Goal: Task Accomplishment & Management: Use online tool/utility

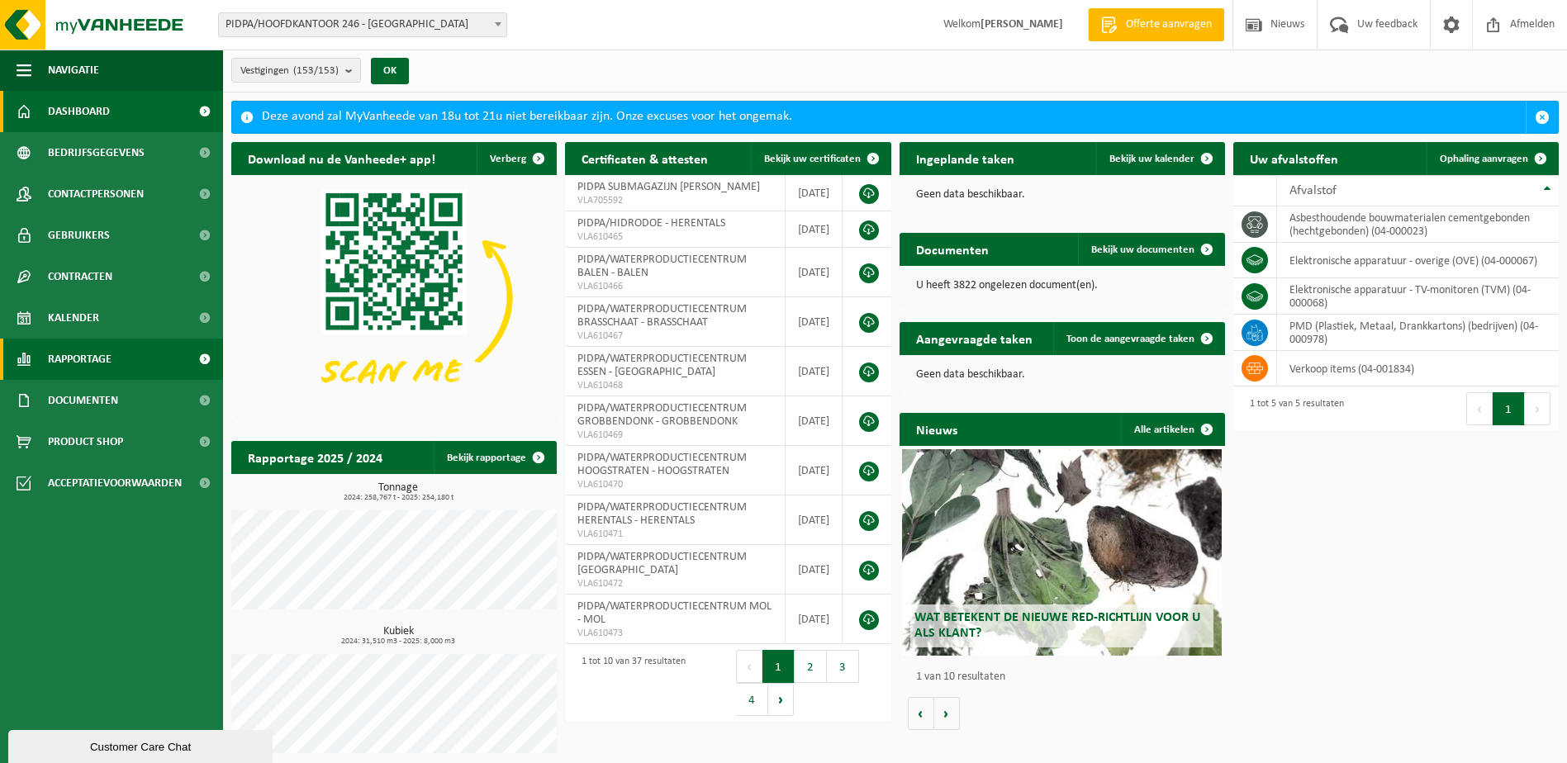
click at [178, 353] on link "Rapportage" at bounding box center [111, 359] width 223 height 41
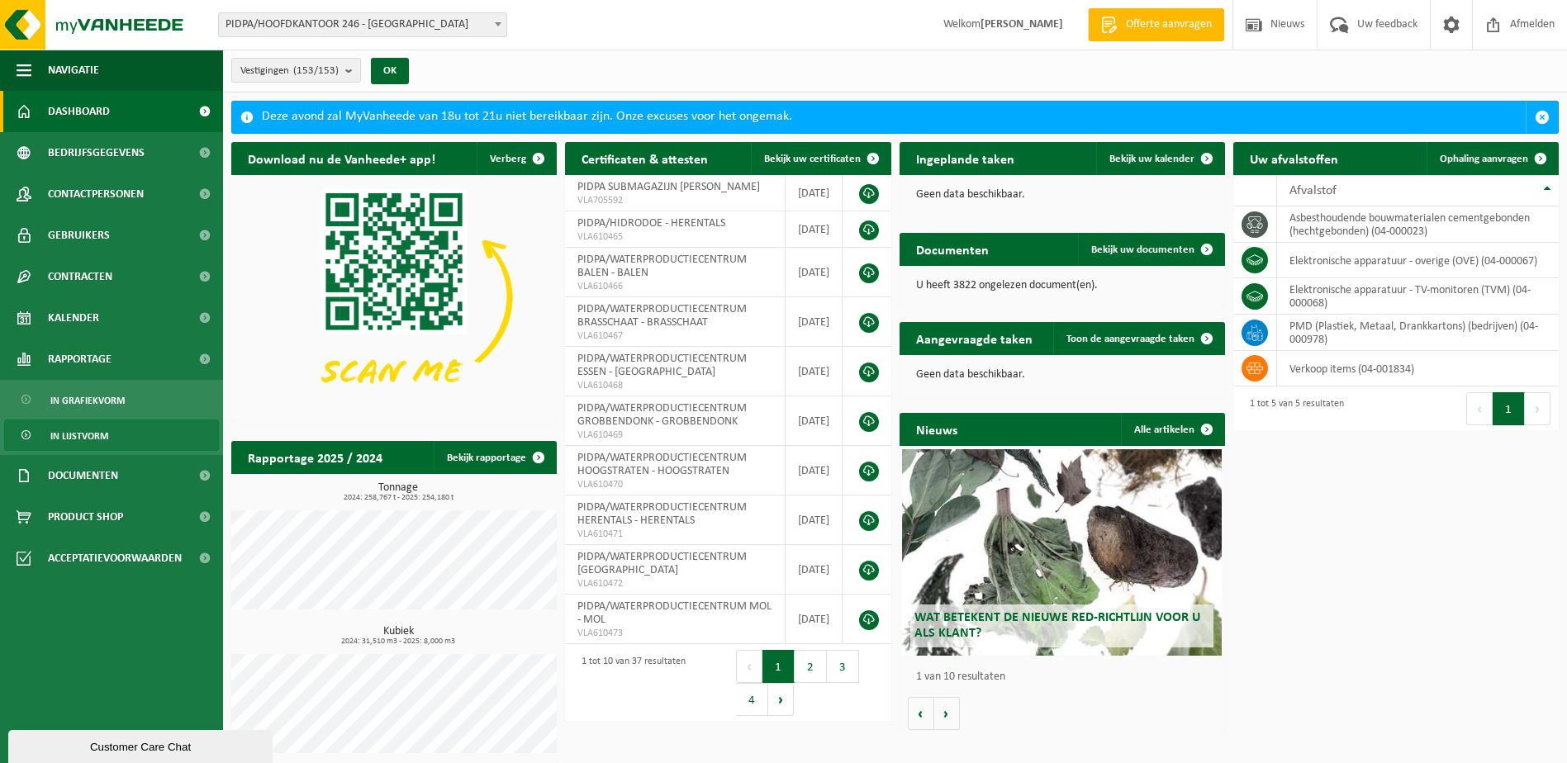
click at [145, 431] on link "In lijstvorm" at bounding box center [111, 435] width 215 height 31
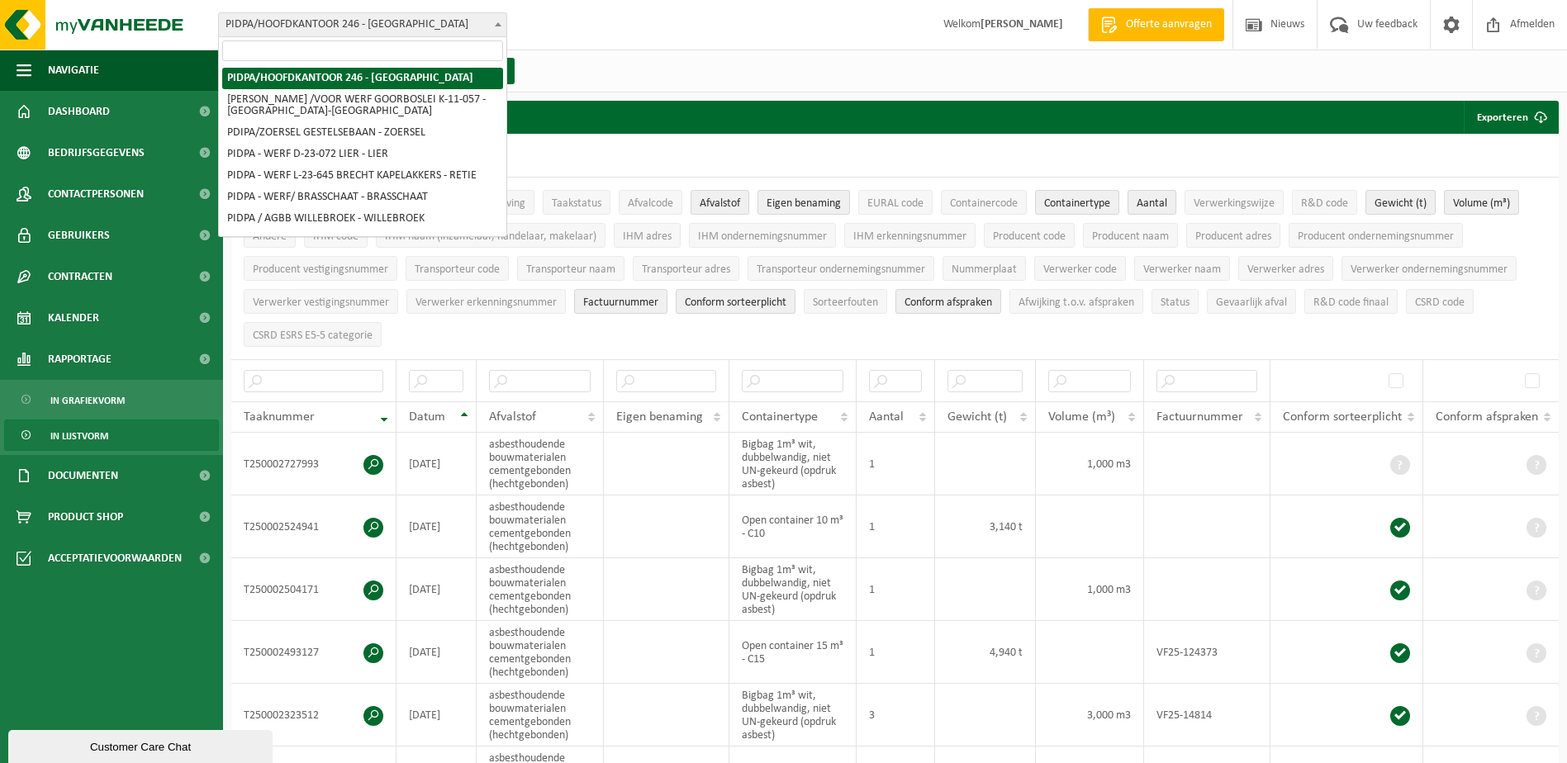
click at [358, 31] on span "PIDPA/HOOFDKANTOOR 246 - [GEOGRAPHIC_DATA]" at bounding box center [362, 24] width 287 height 23
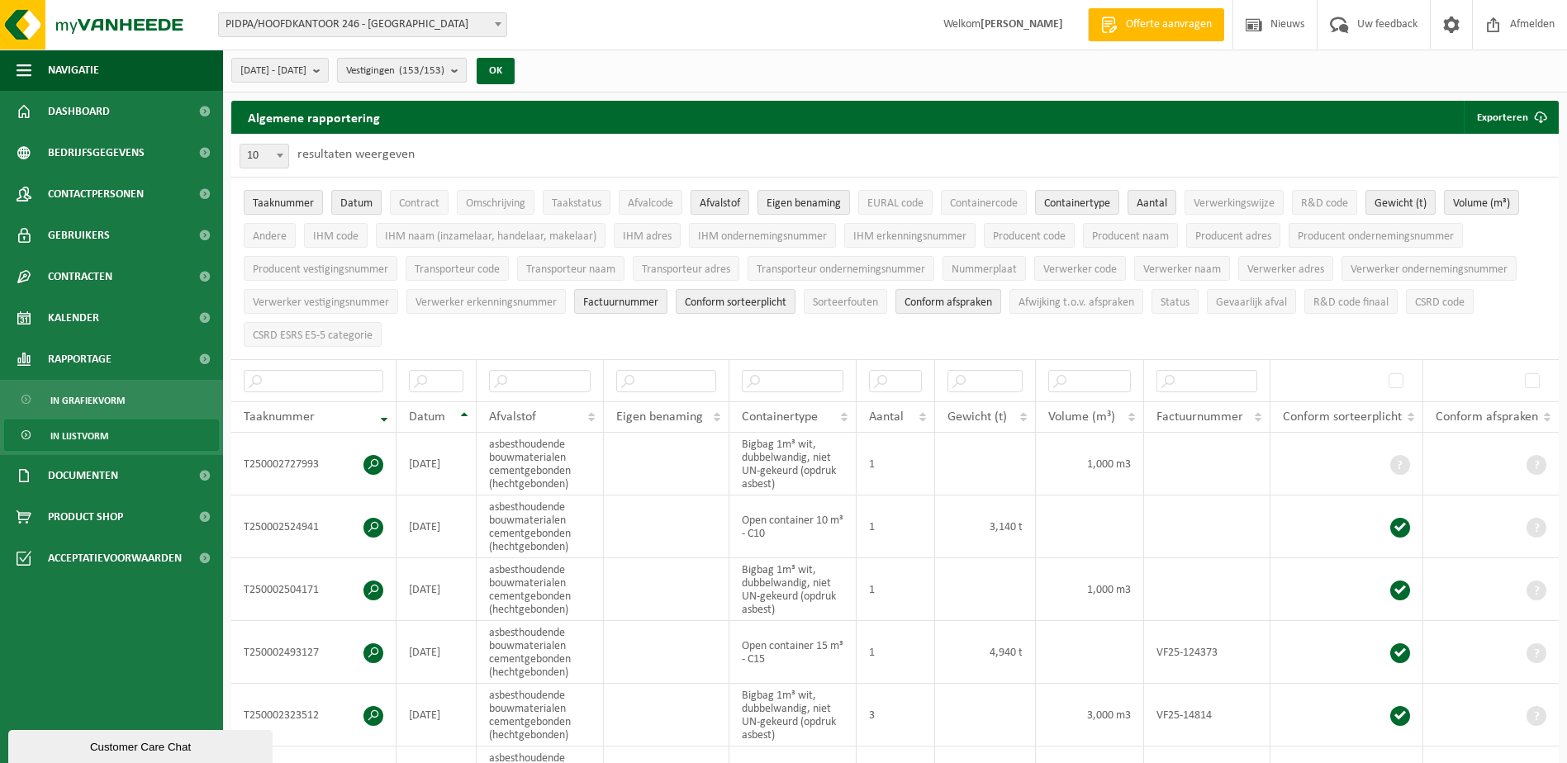
click at [466, 73] on b "submit" at bounding box center [458, 70] width 15 height 23
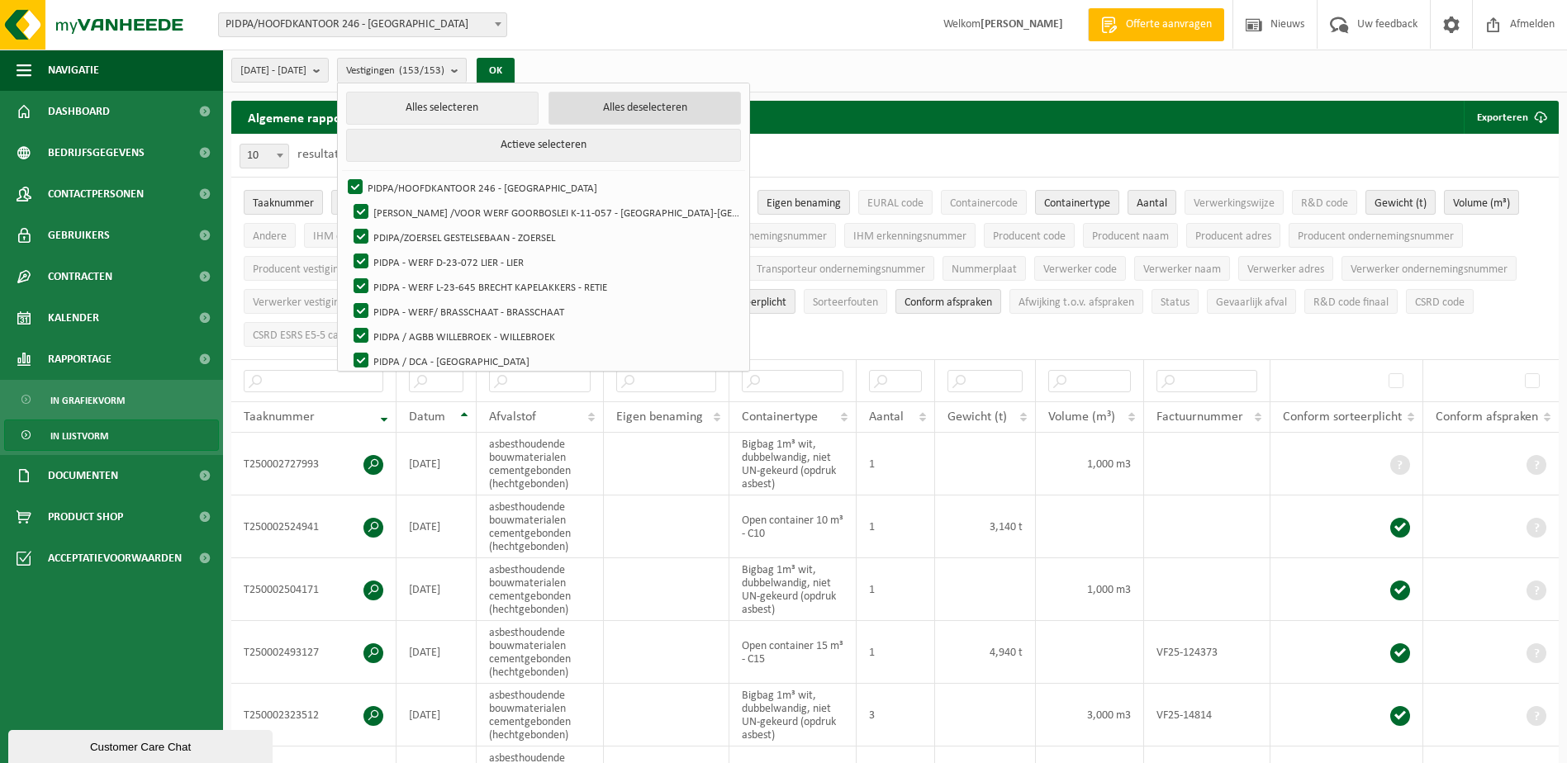
click at [650, 103] on button "Alles deselecteren" at bounding box center [644, 108] width 192 height 33
checkbox input "false"
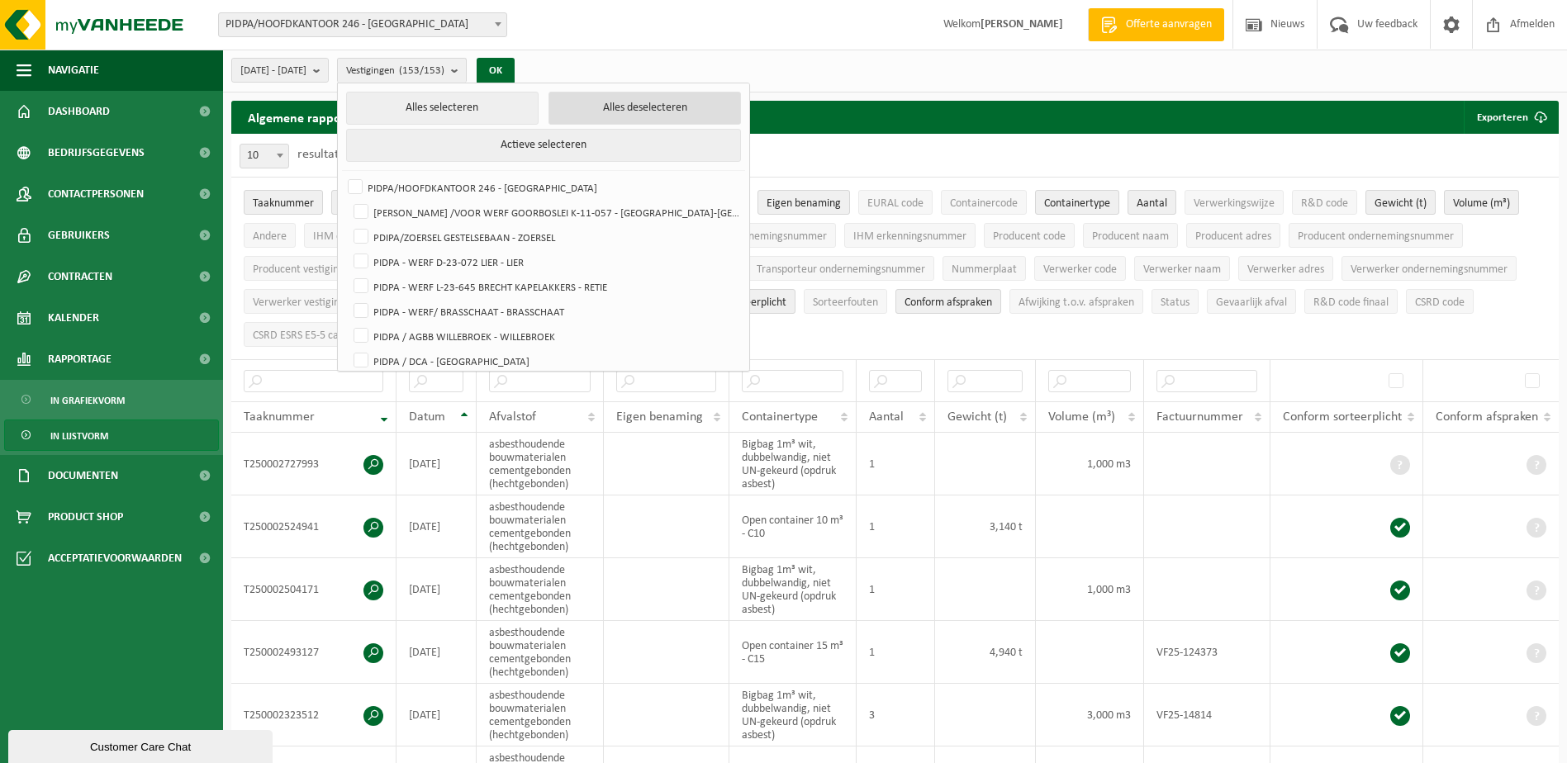
checkbox input "false"
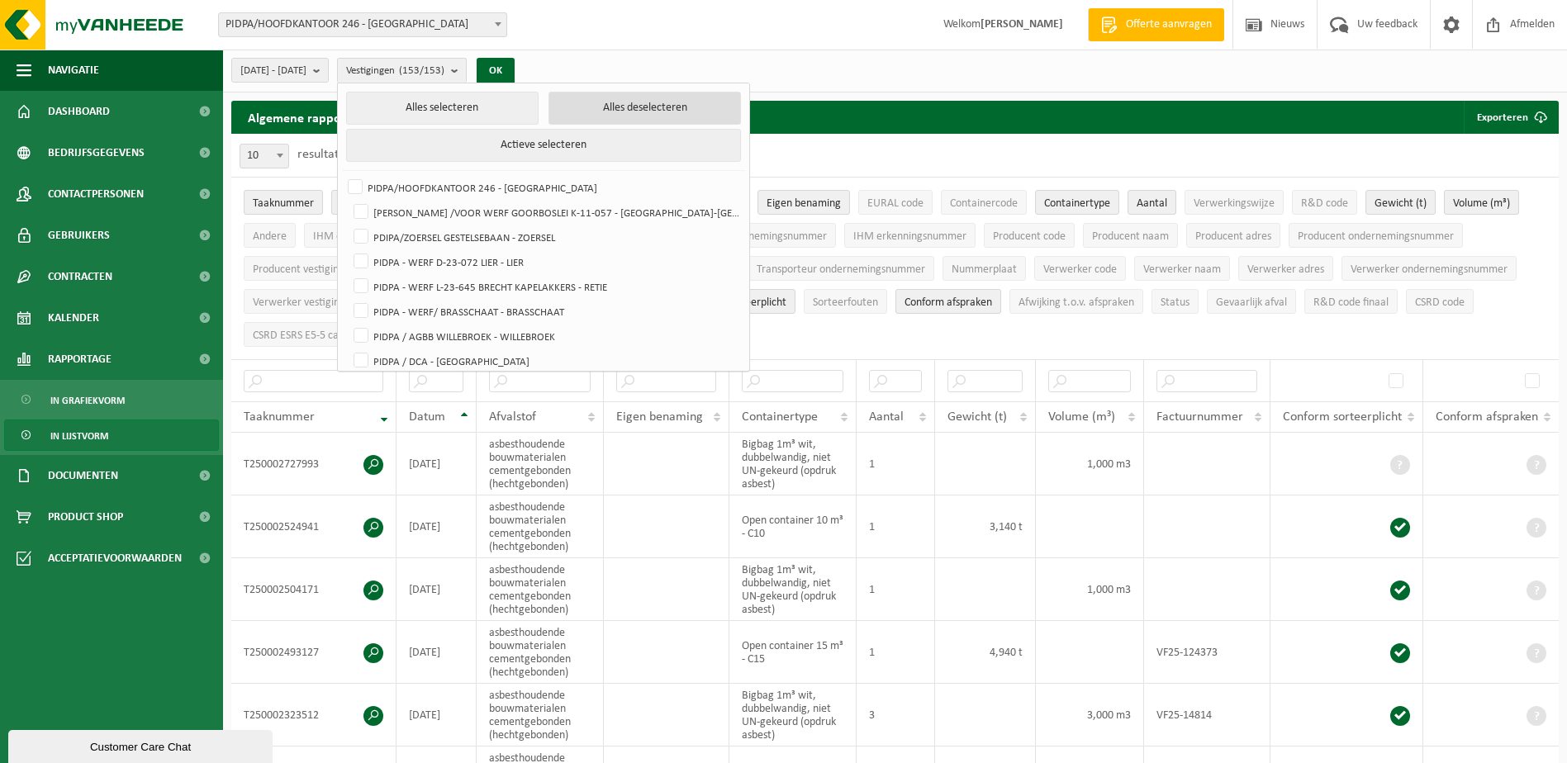
checkbox input "false"
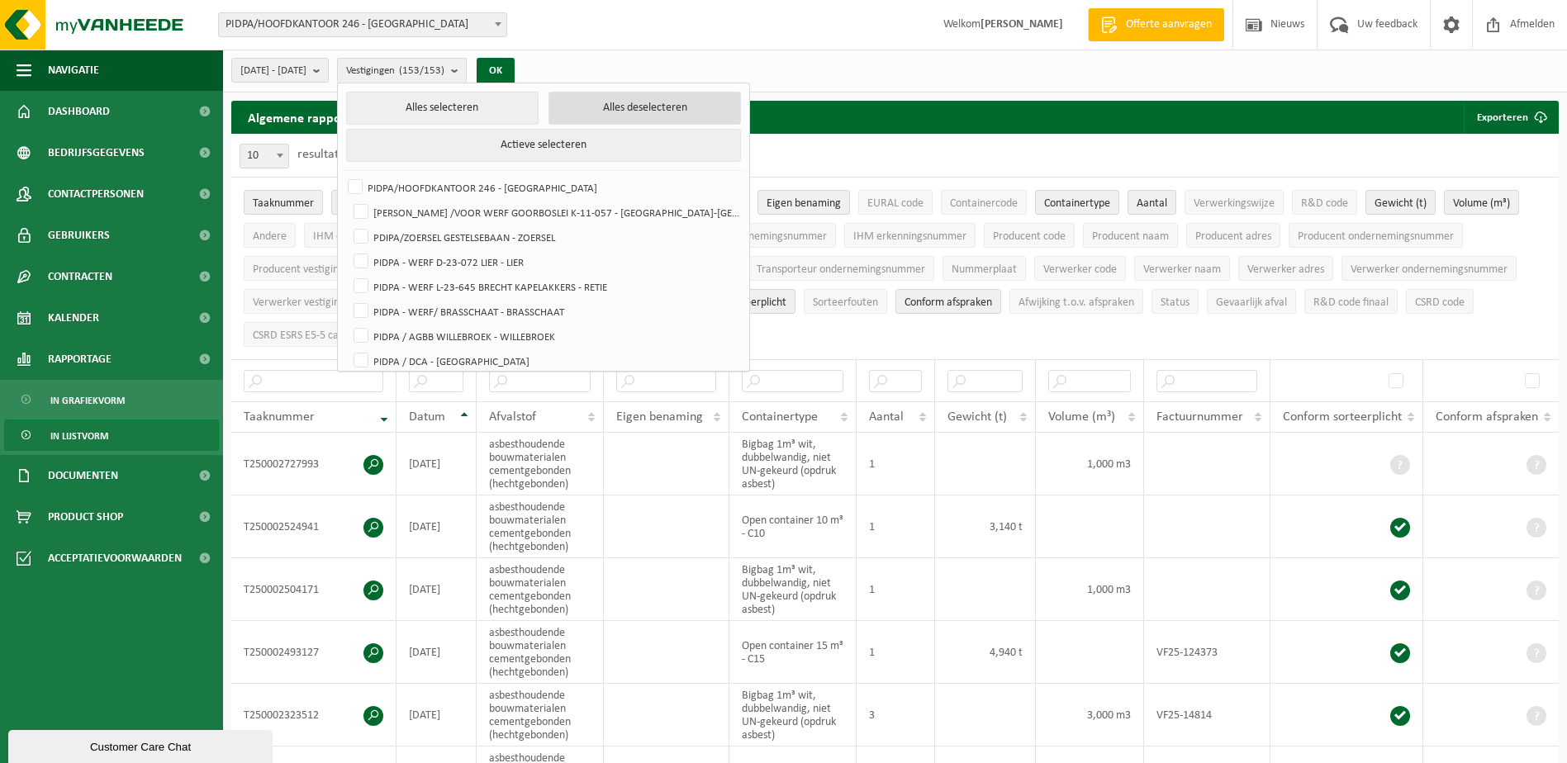
checkbox input "false"
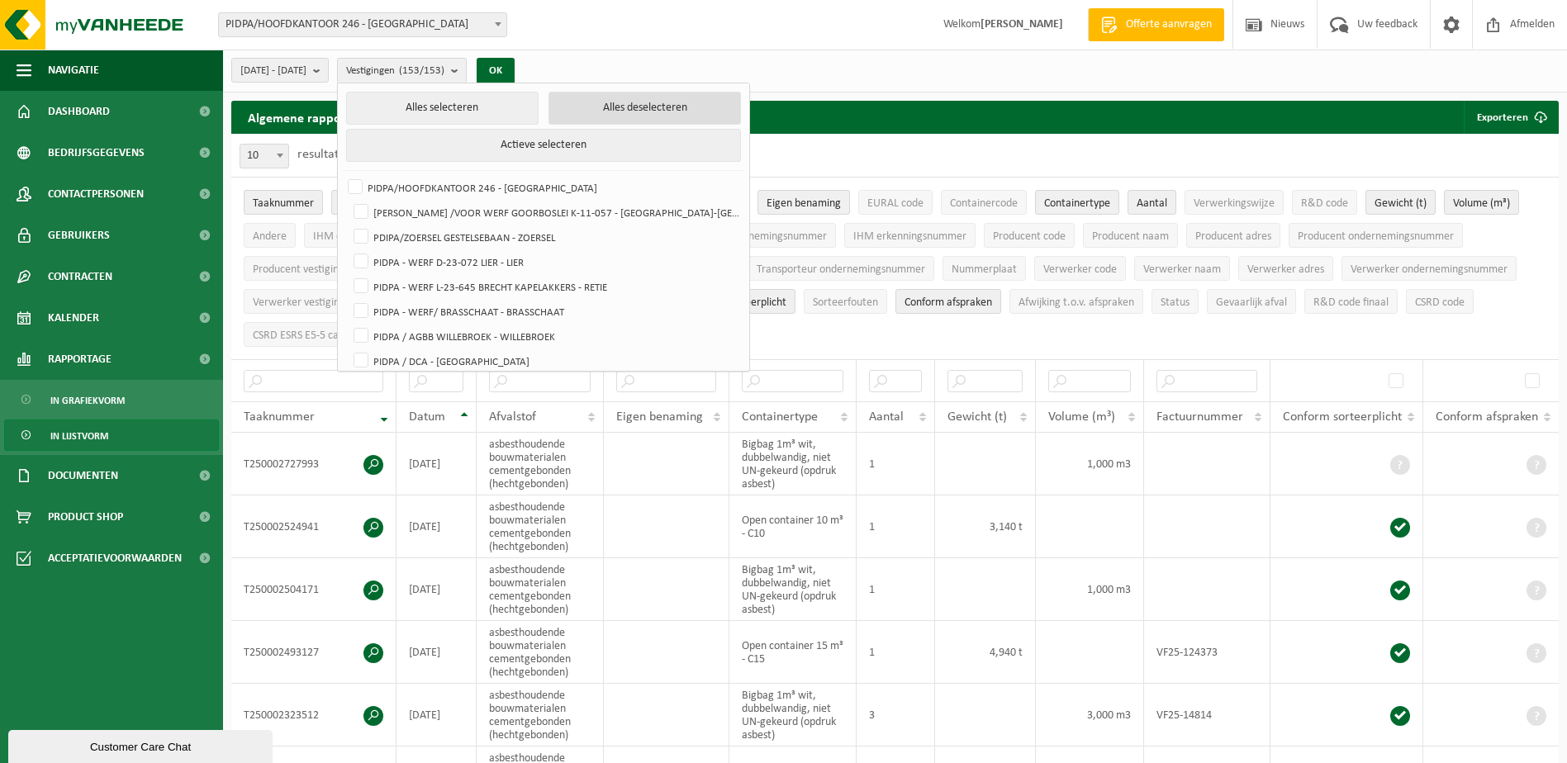
checkbox input "false"
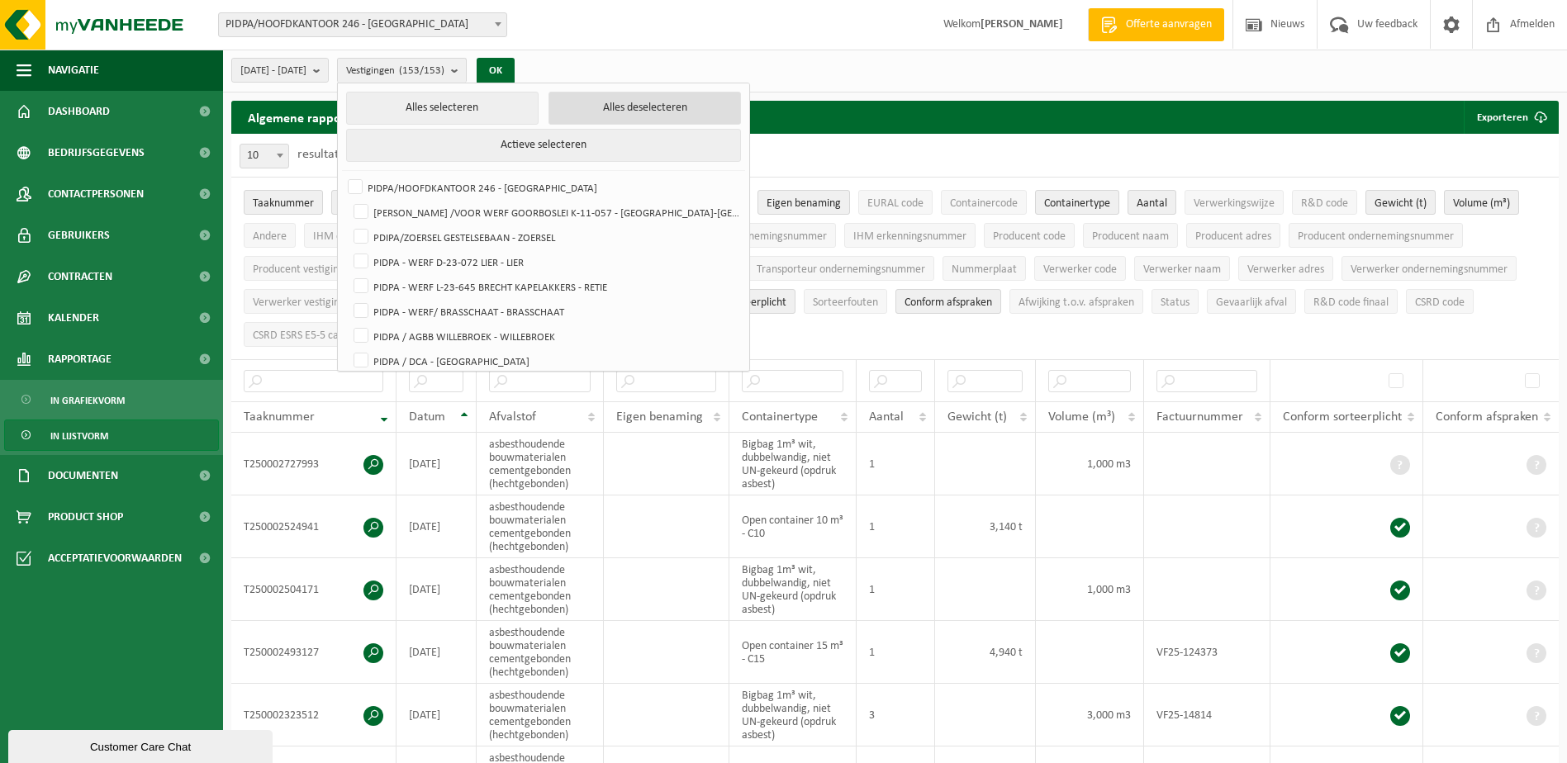
checkbox input "false"
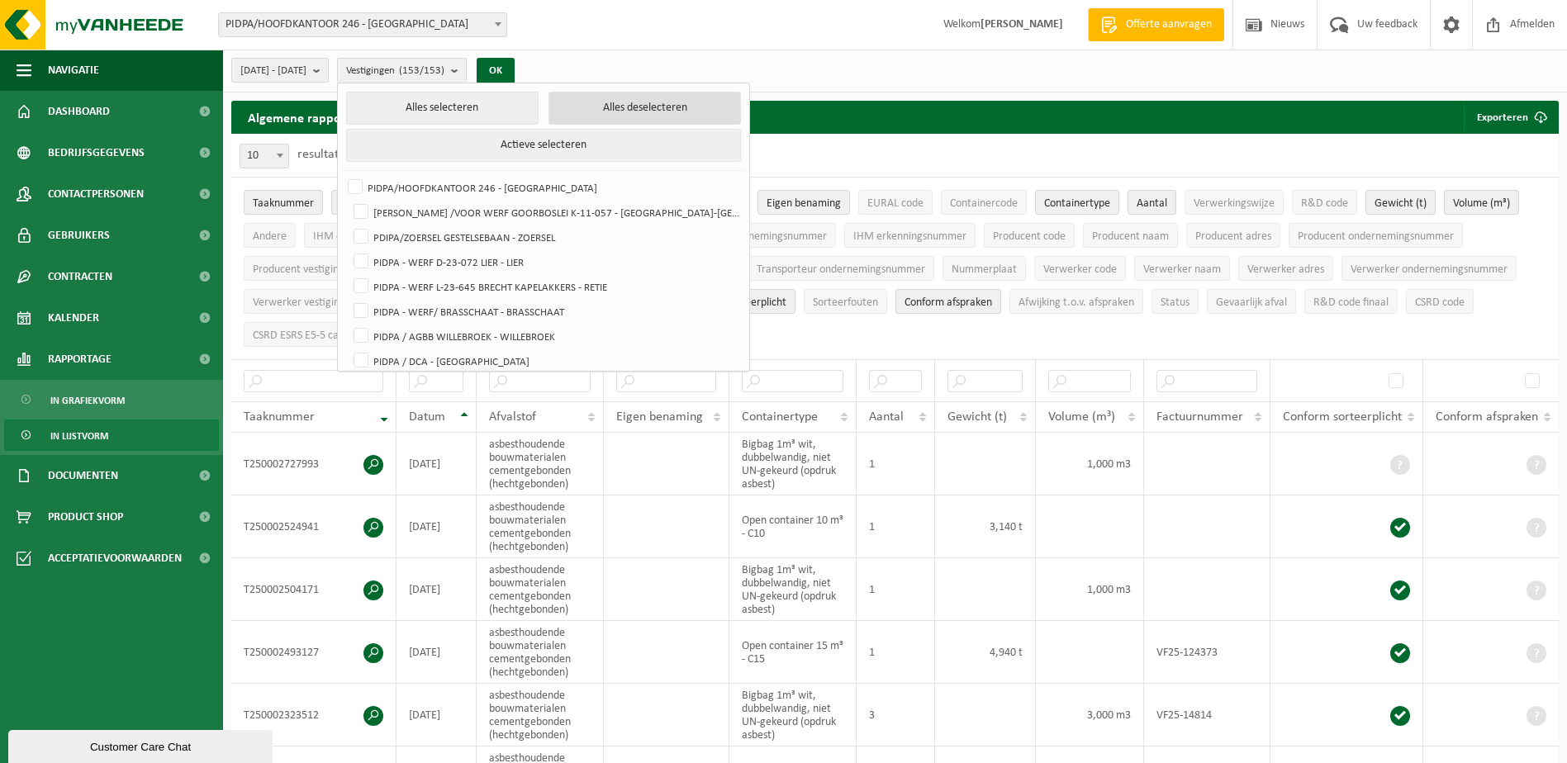
checkbox input "false"
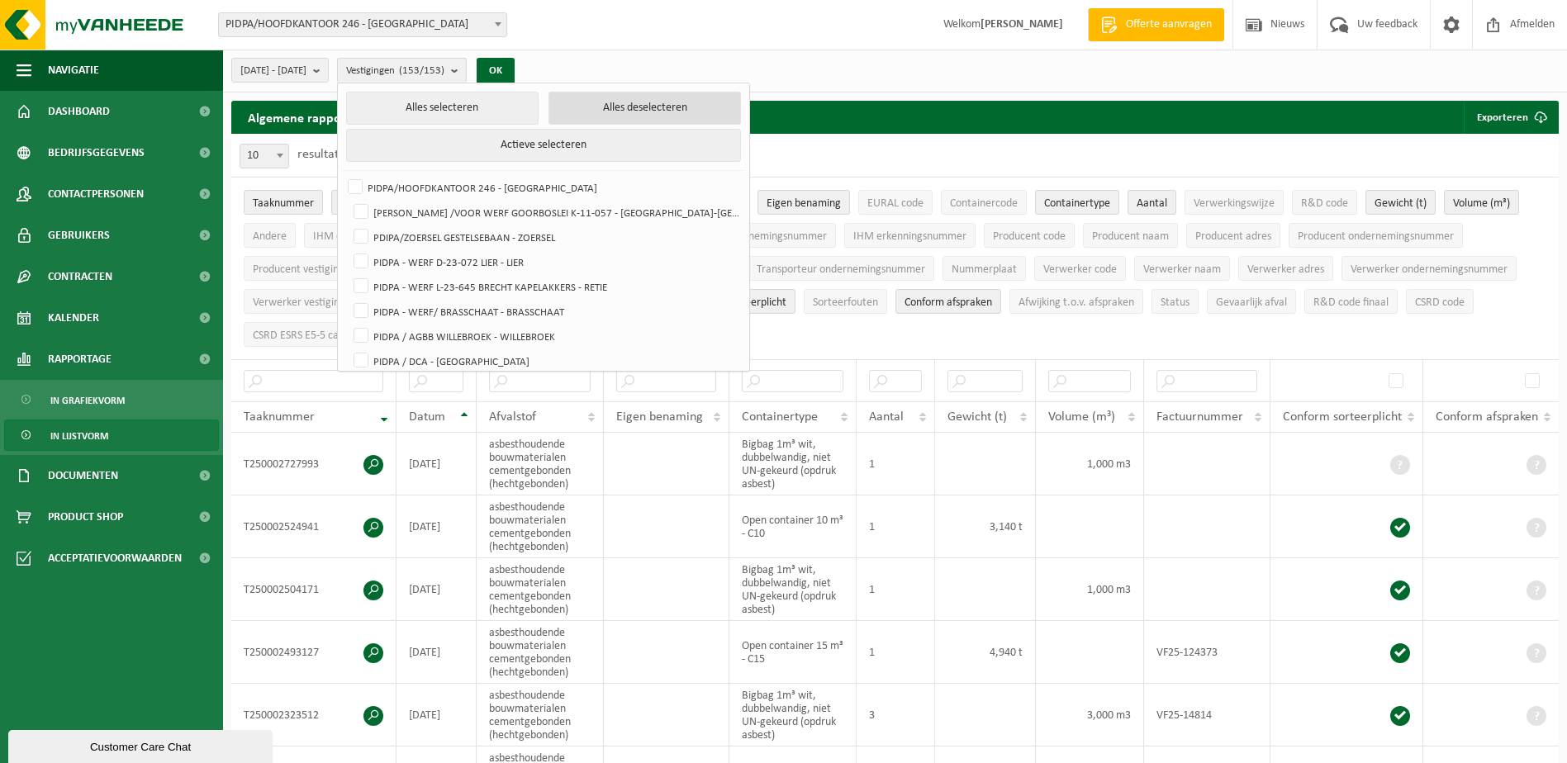
checkbox input "false"
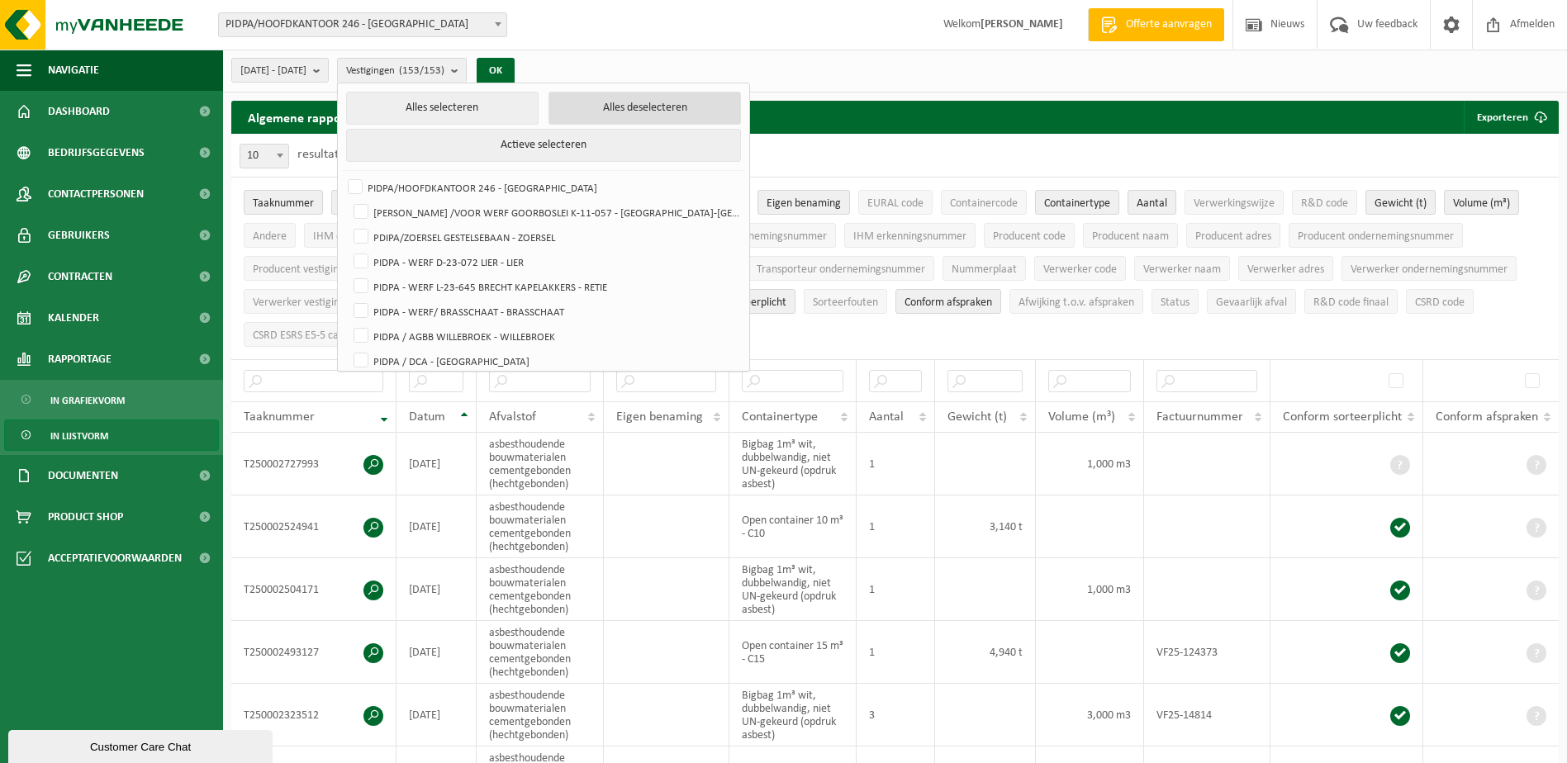
checkbox input "false"
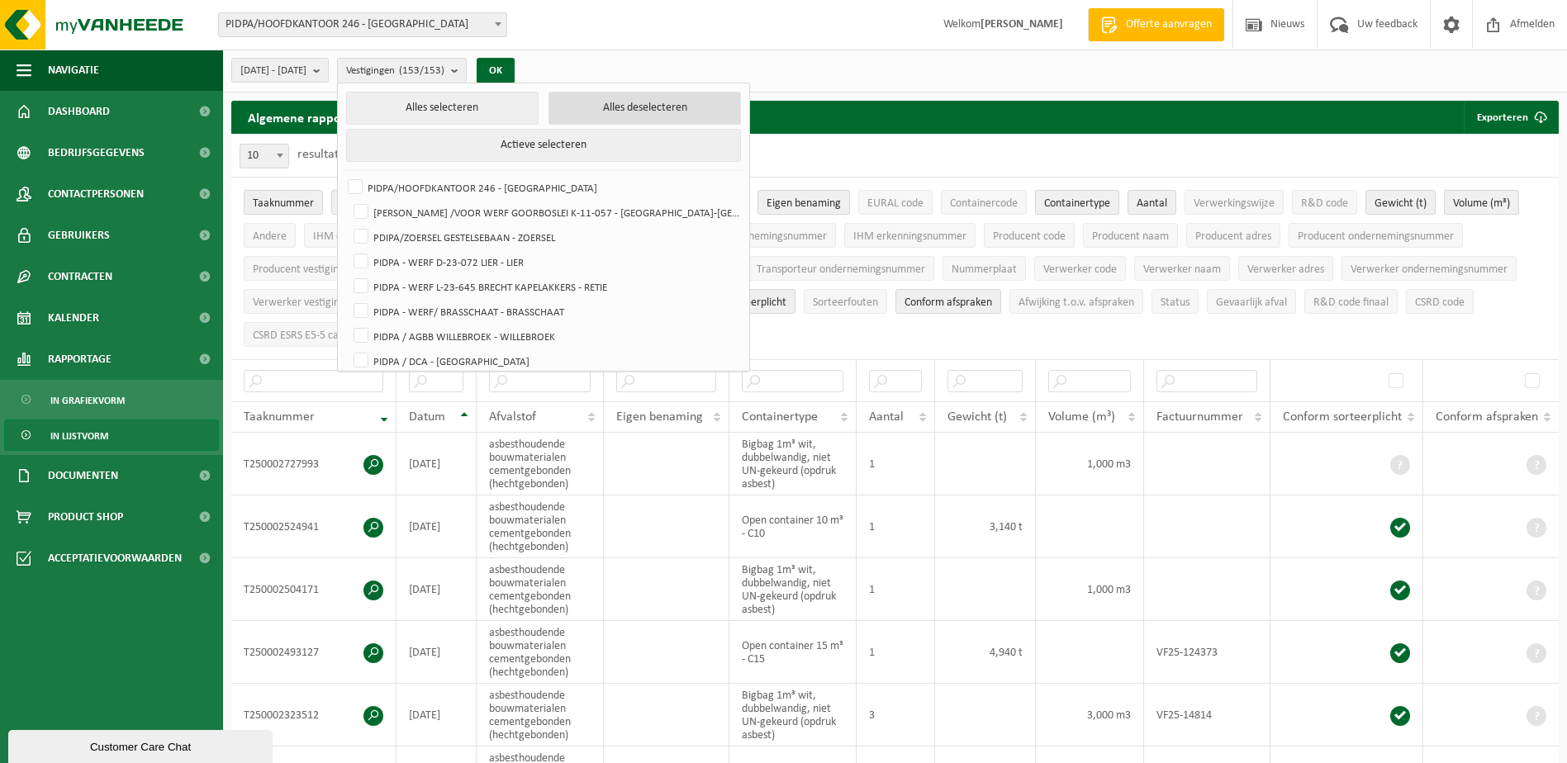
checkbox input "false"
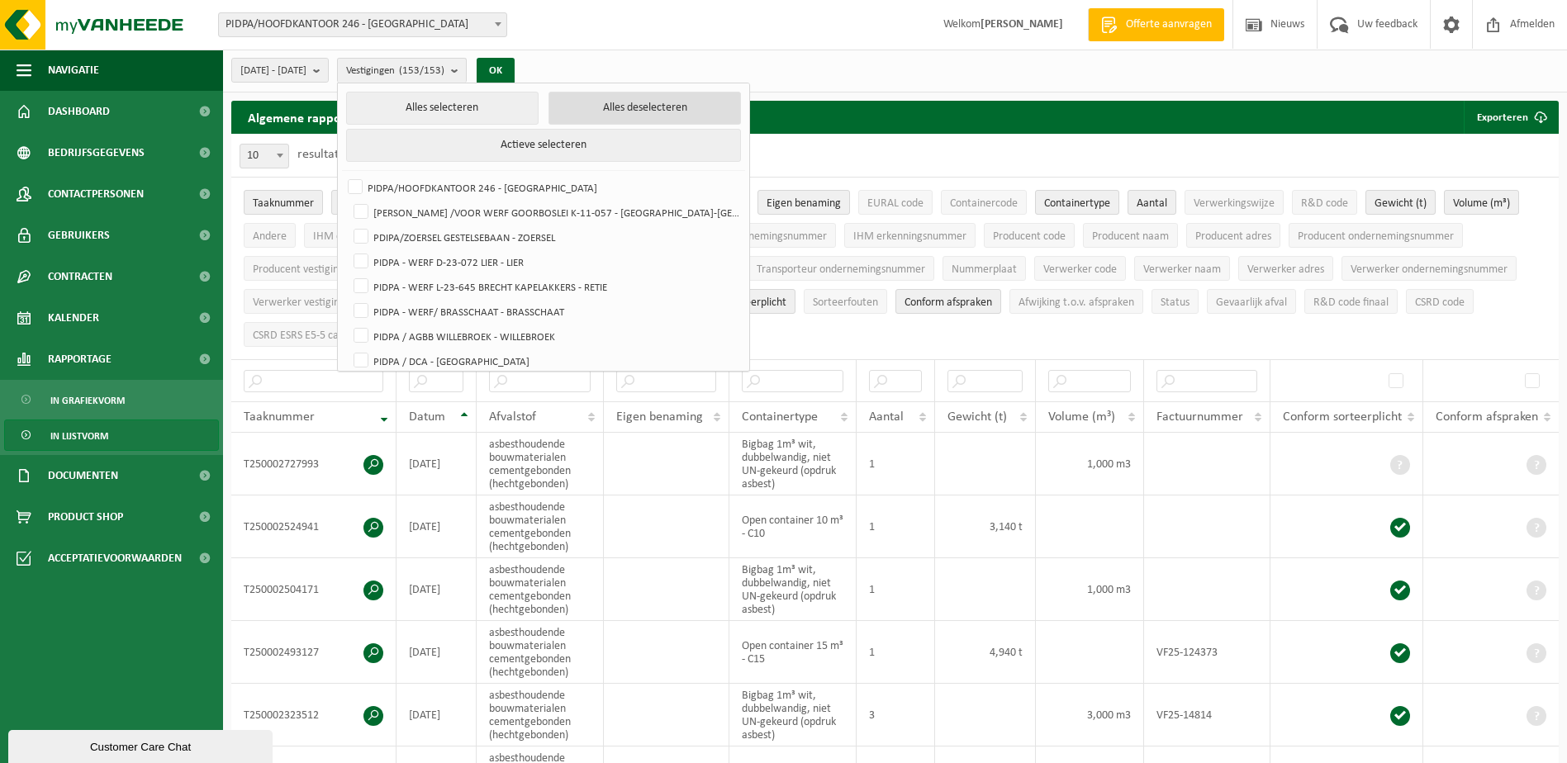
checkbox input "false"
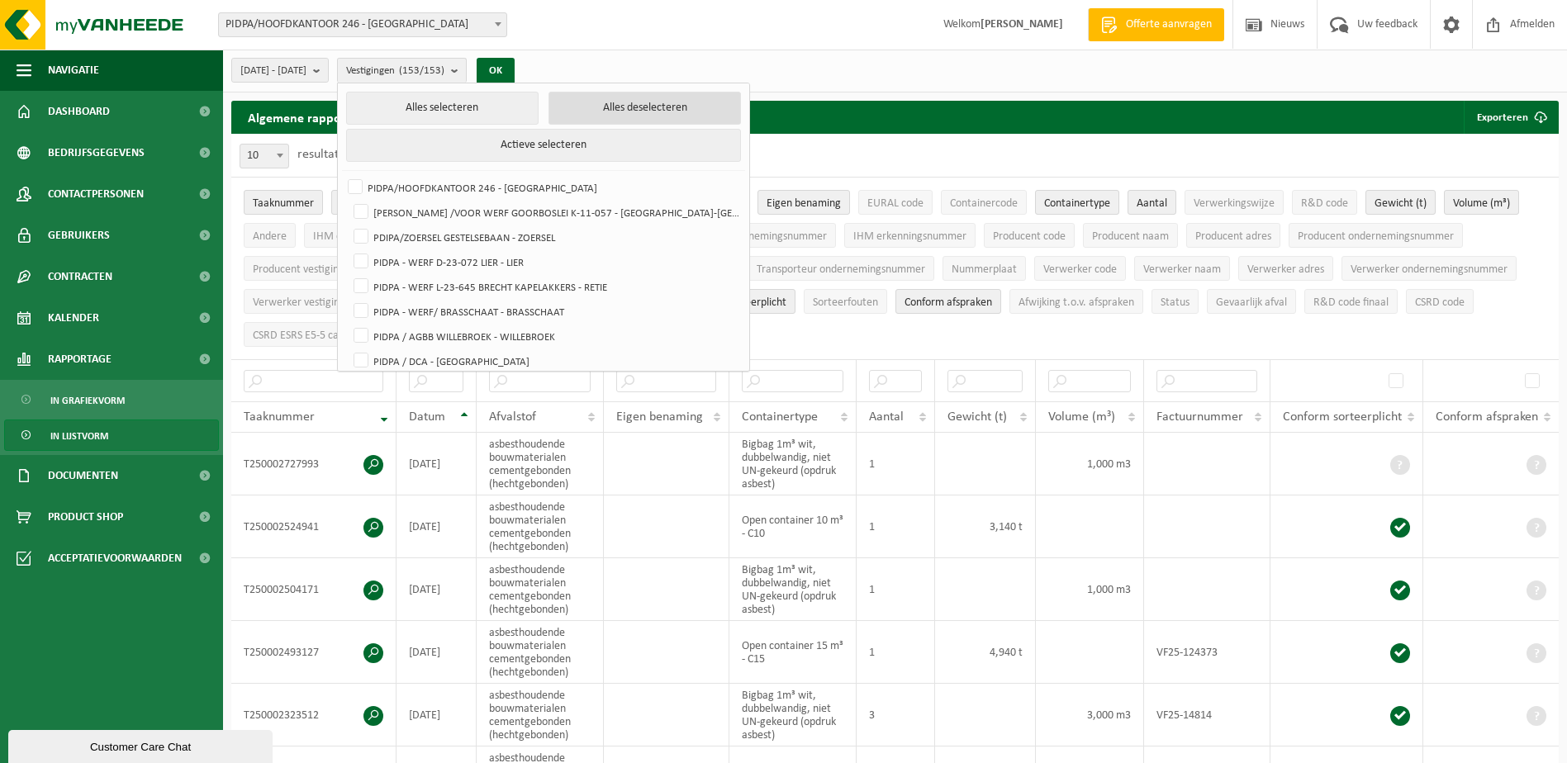
checkbox input "false"
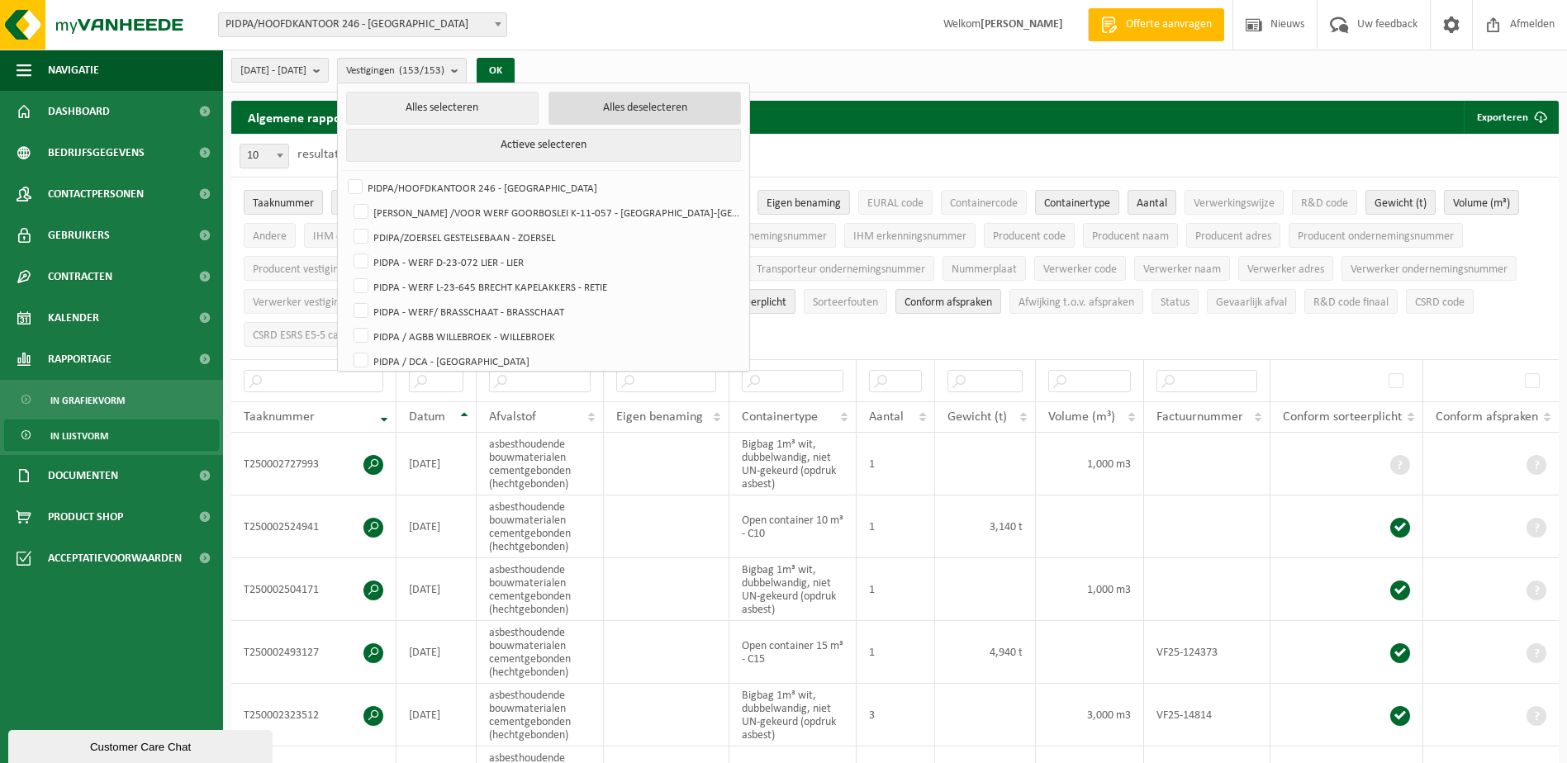
checkbox input "false"
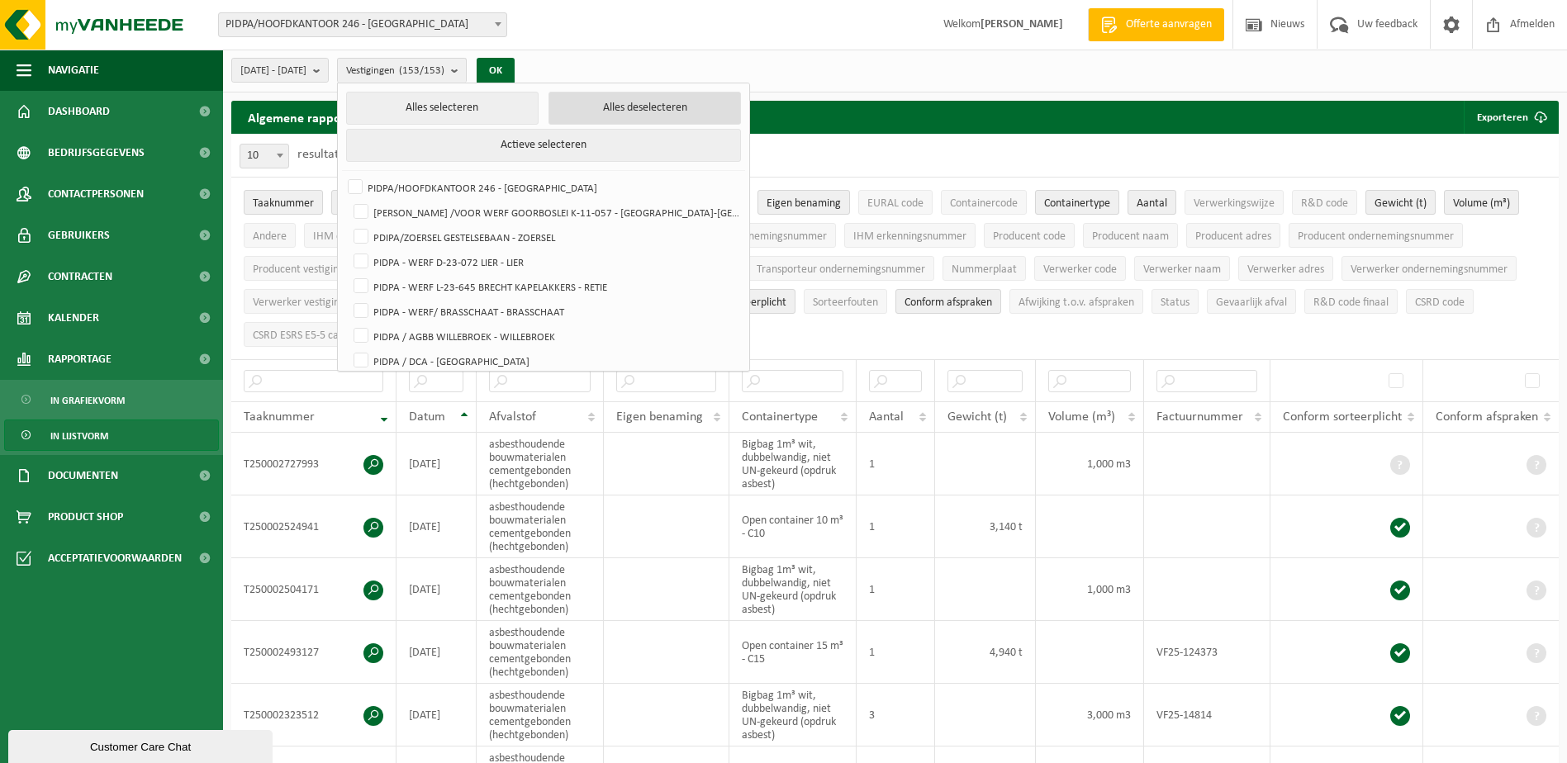
checkbox input "false"
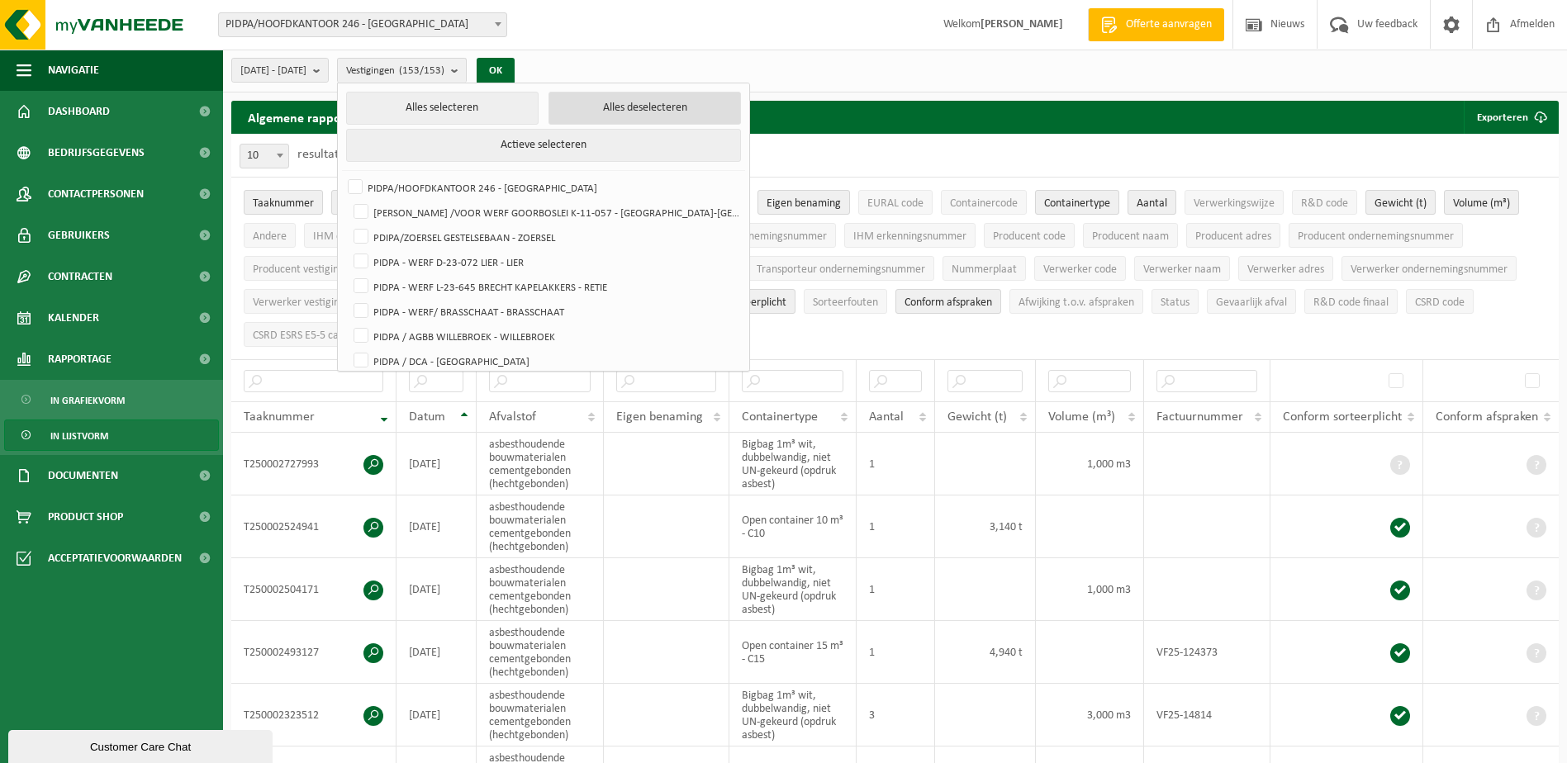
checkbox input "false"
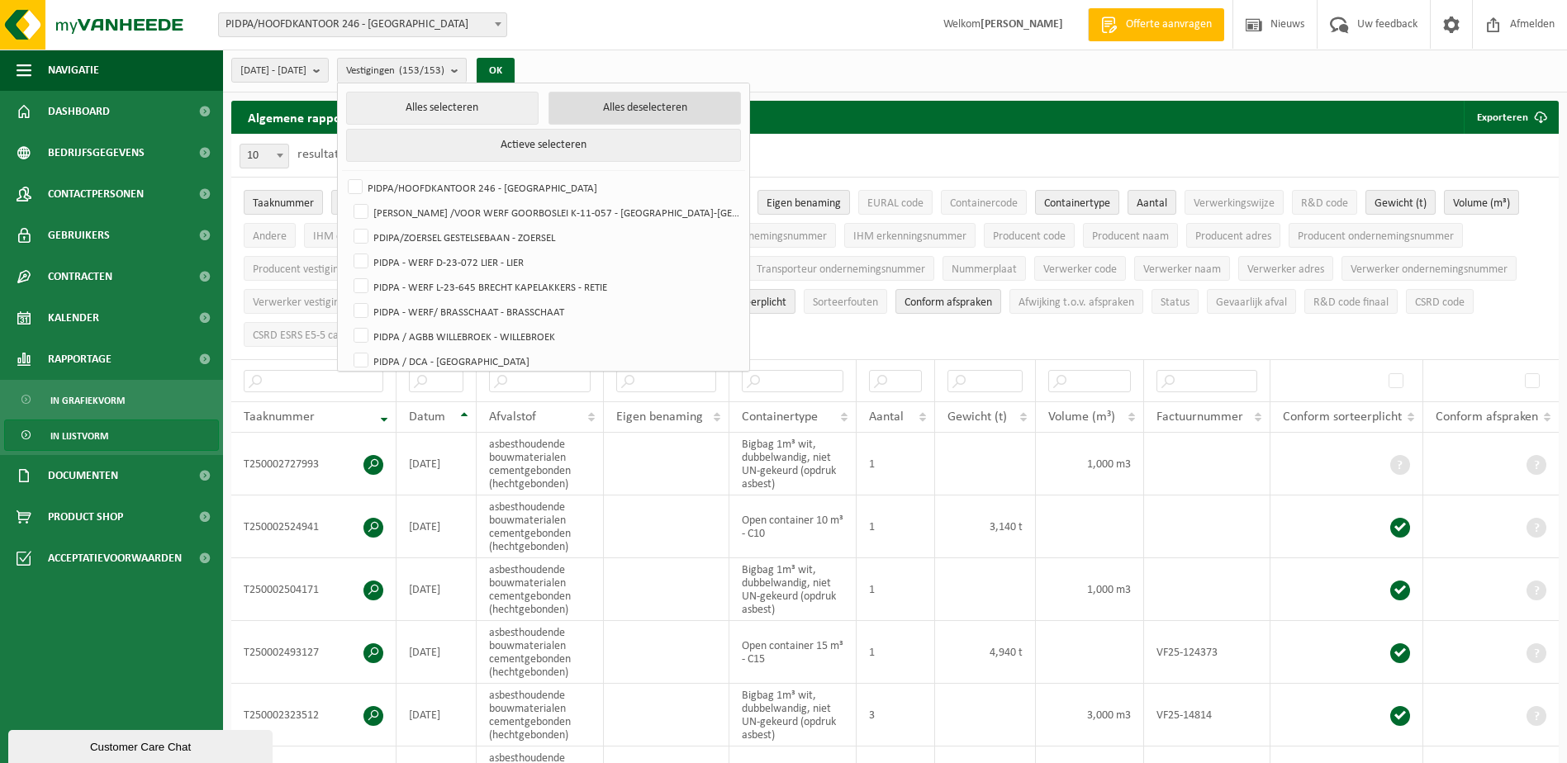
checkbox input "false"
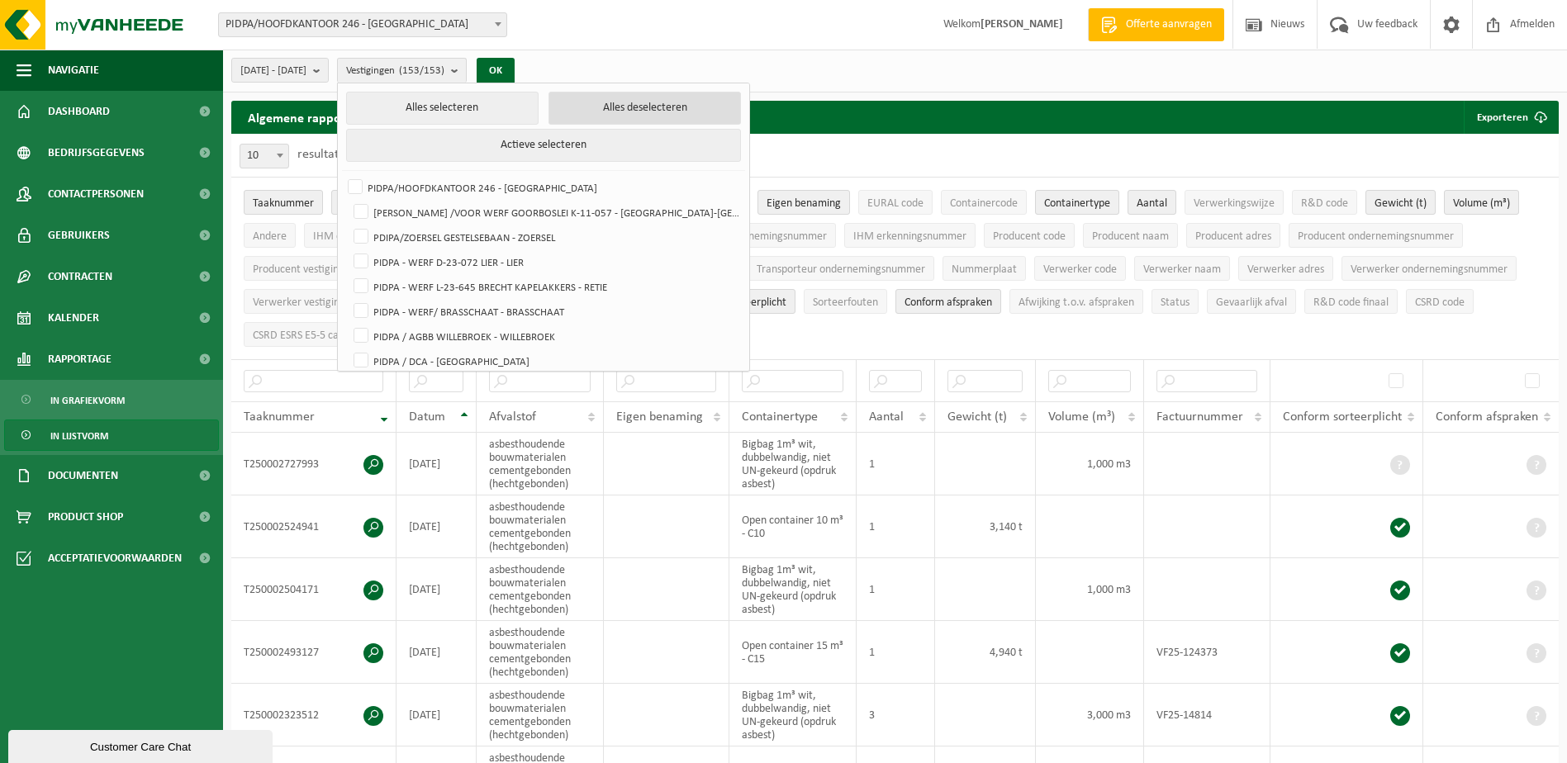
checkbox input "false"
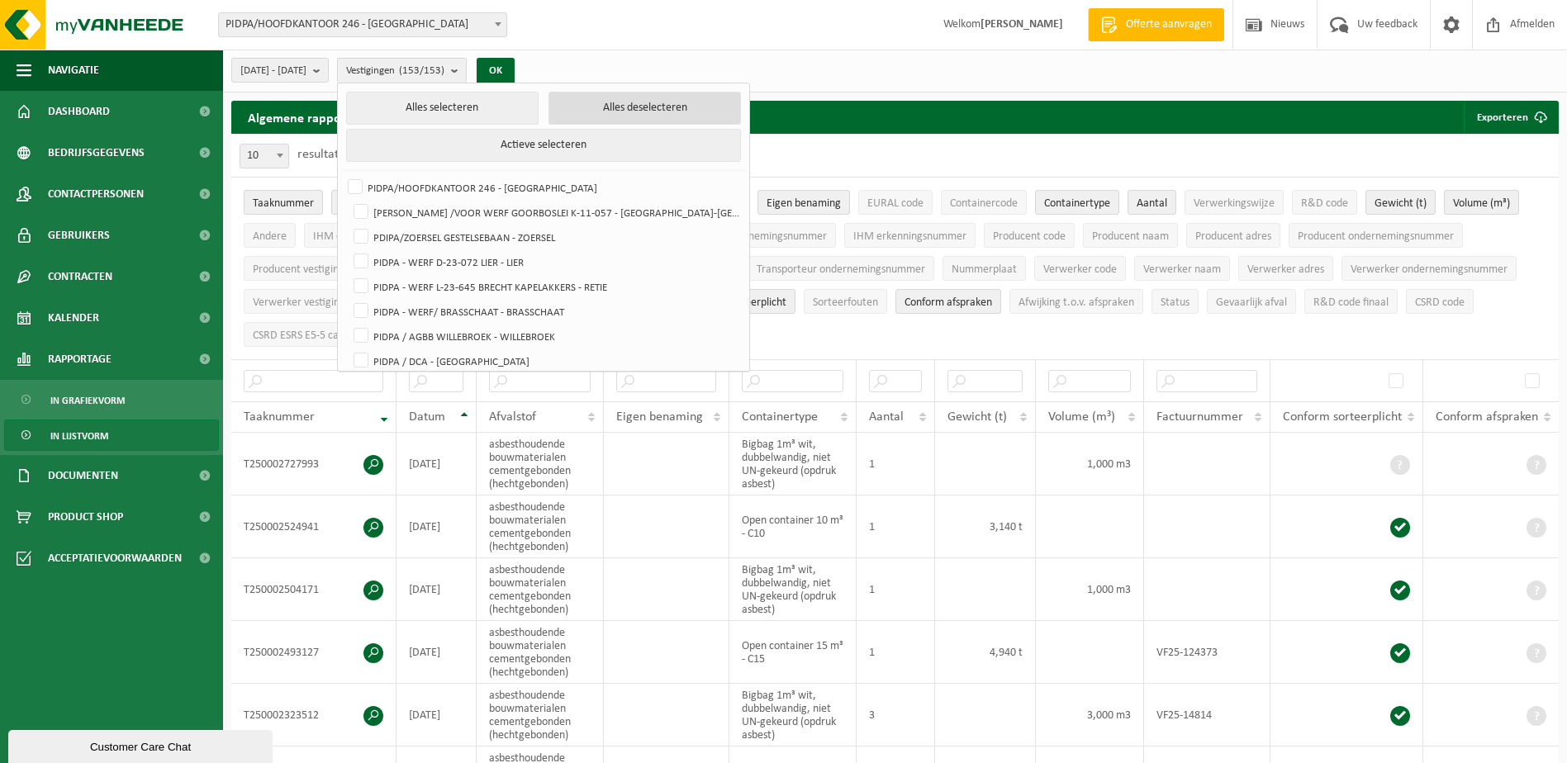
checkbox input "false"
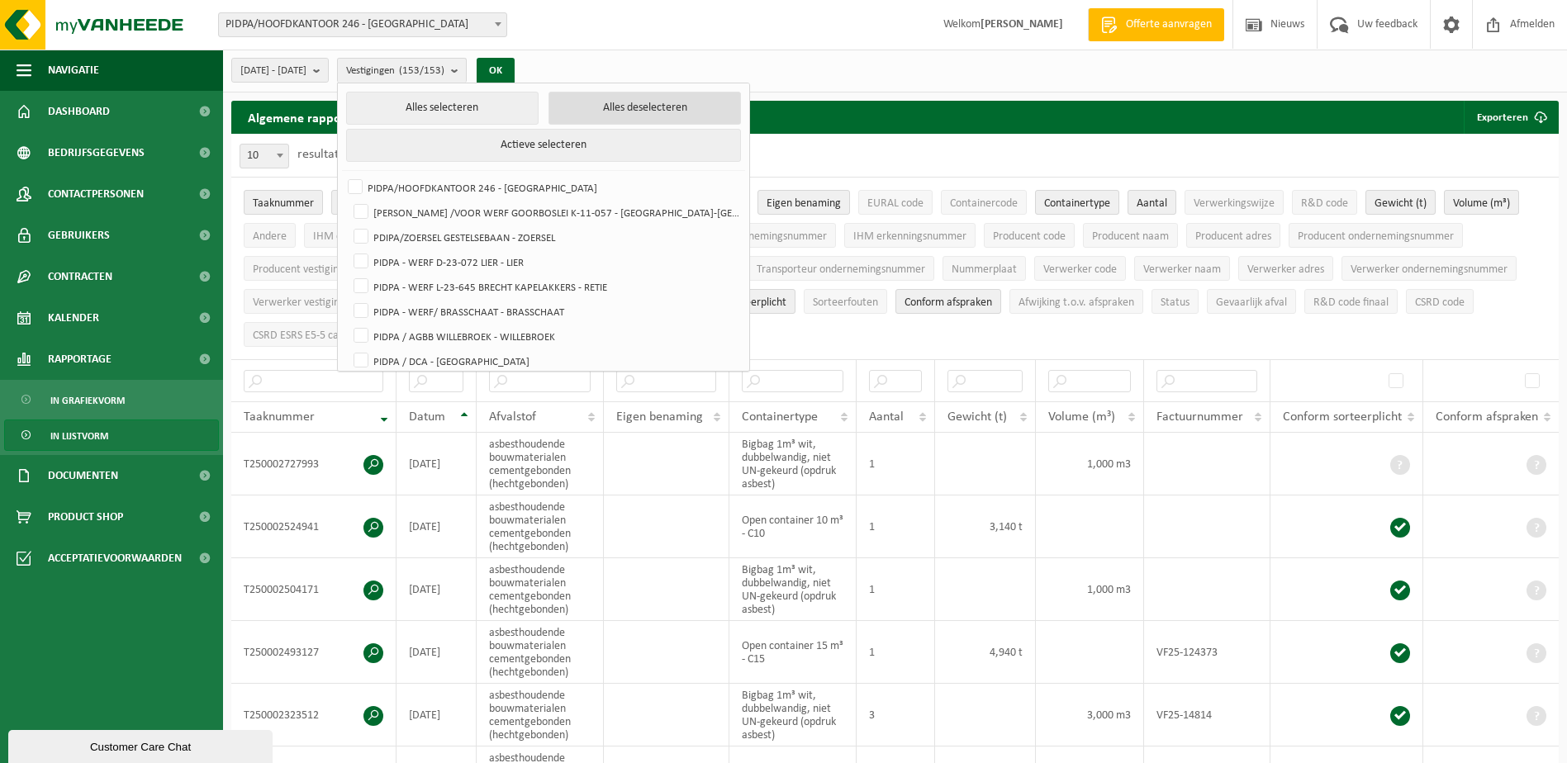
checkbox input "false"
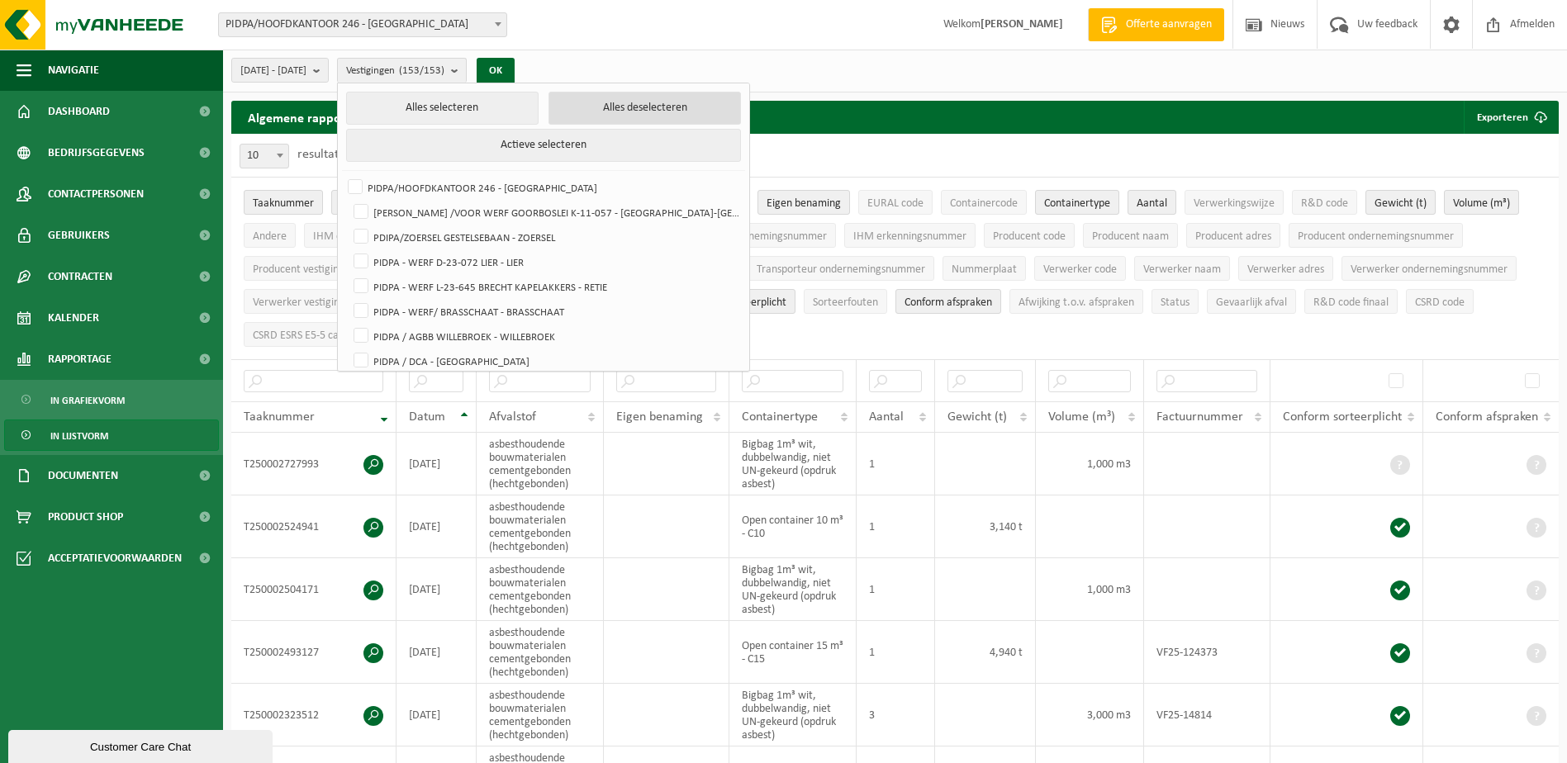
checkbox input "false"
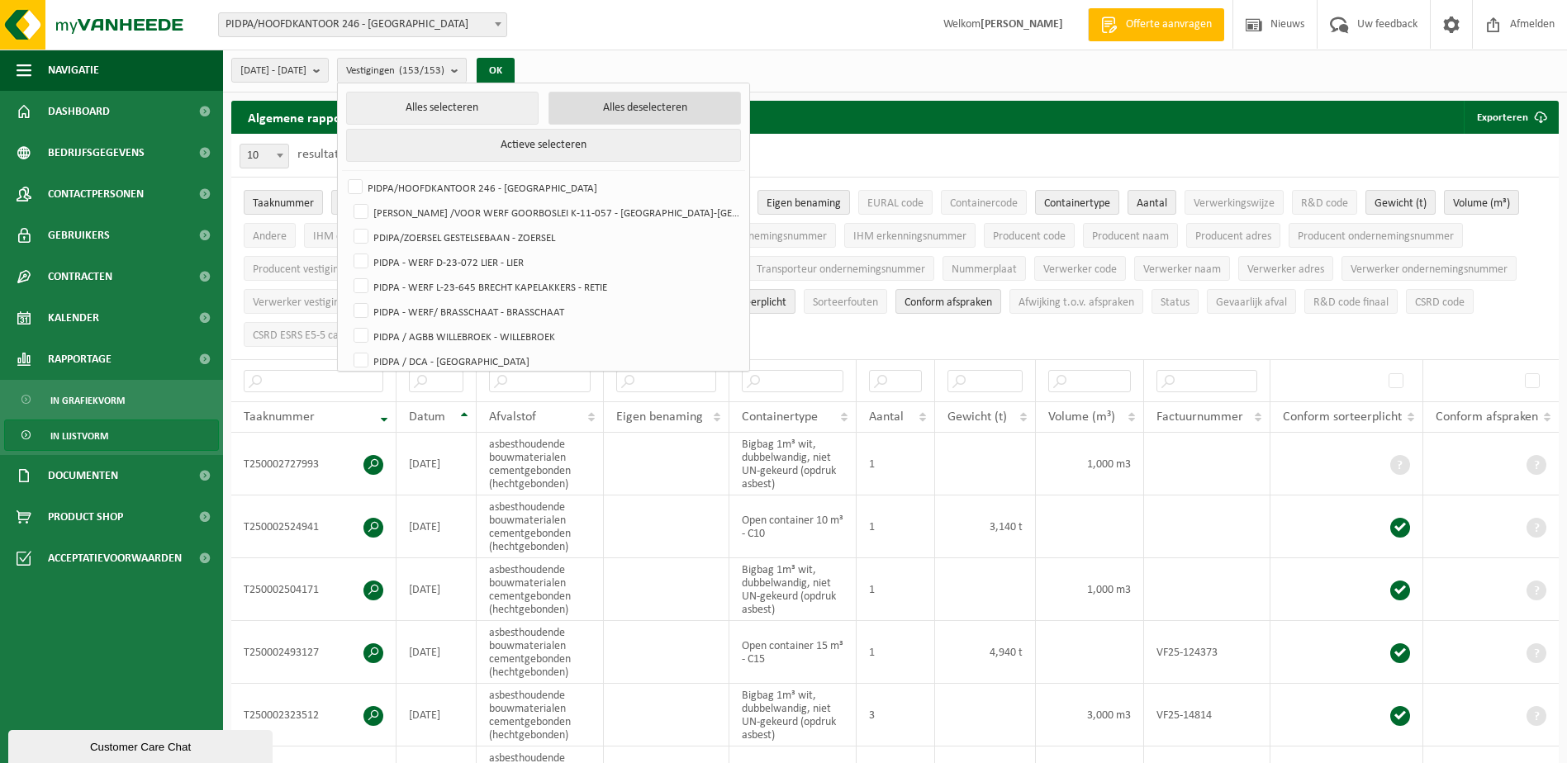
checkbox input "false"
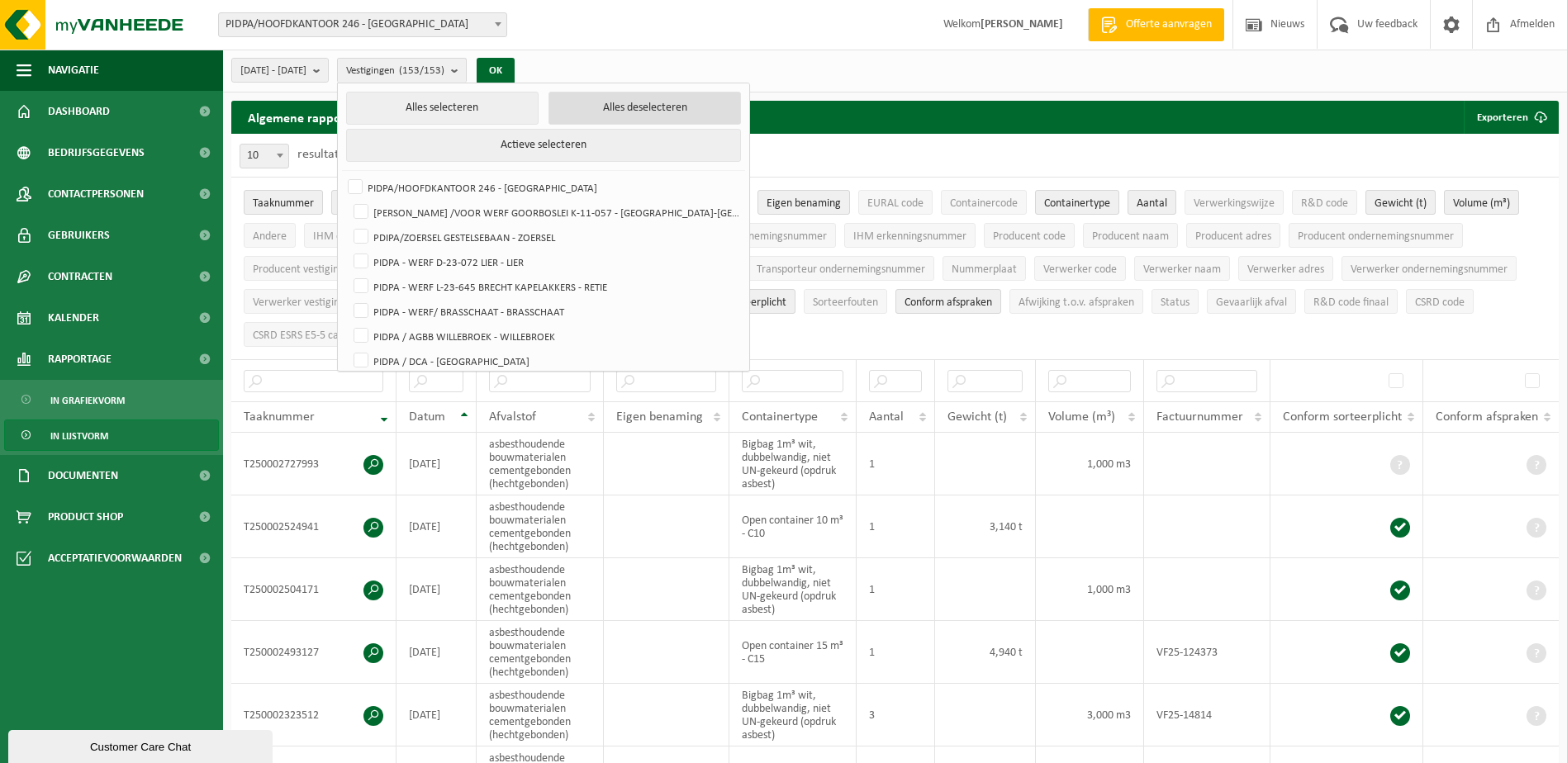
checkbox input "false"
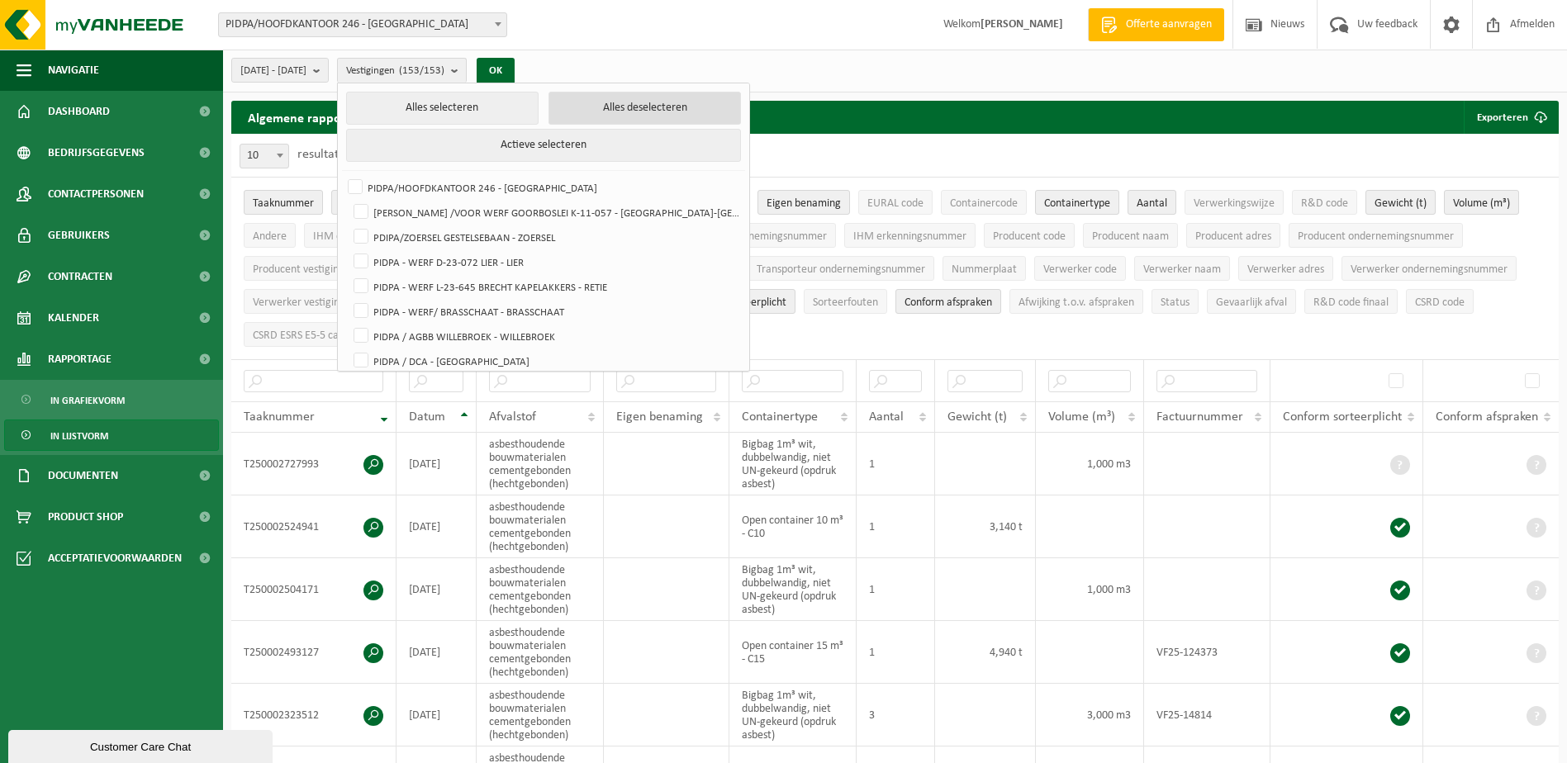
checkbox input "false"
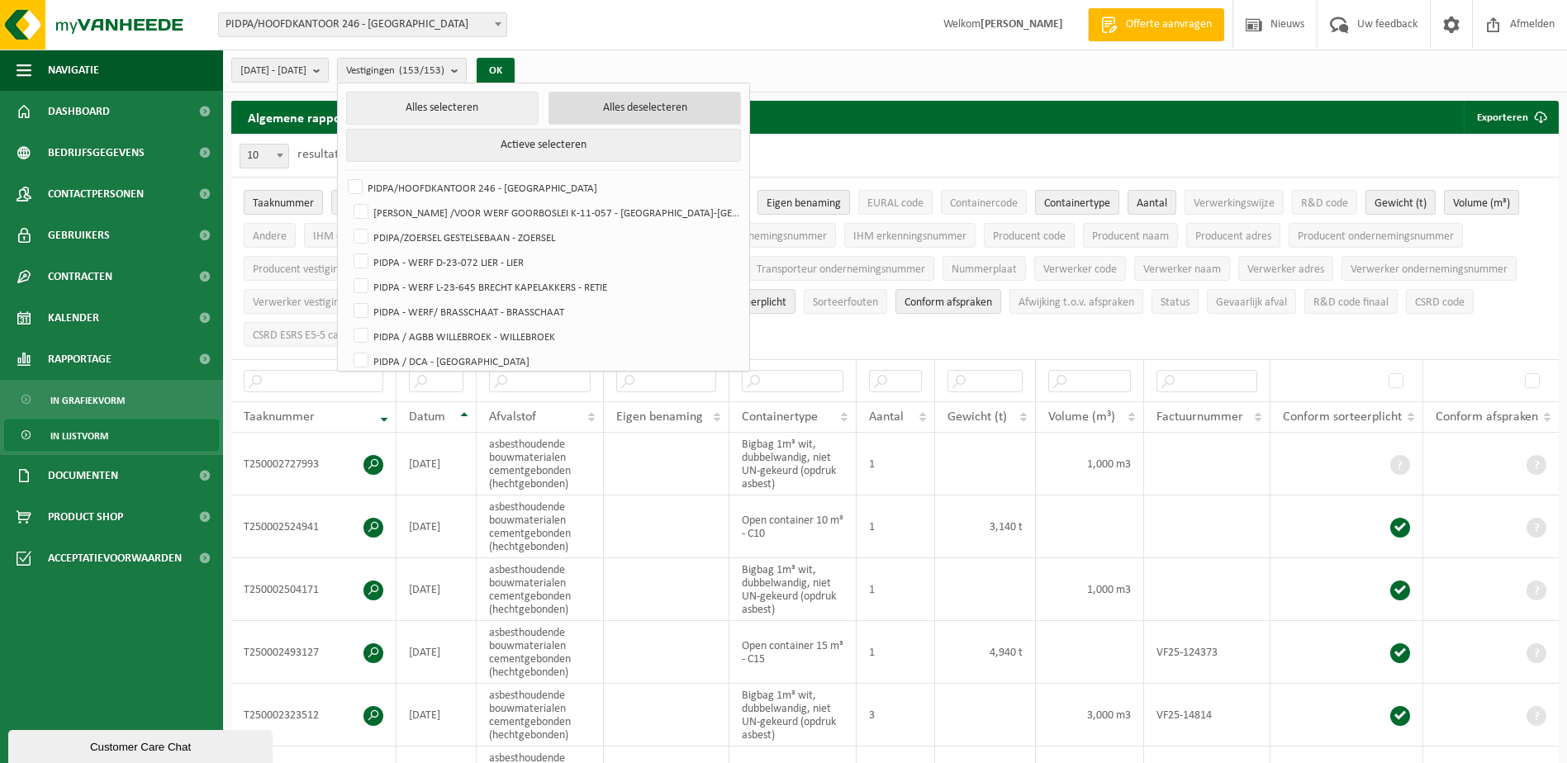
checkbox input "false"
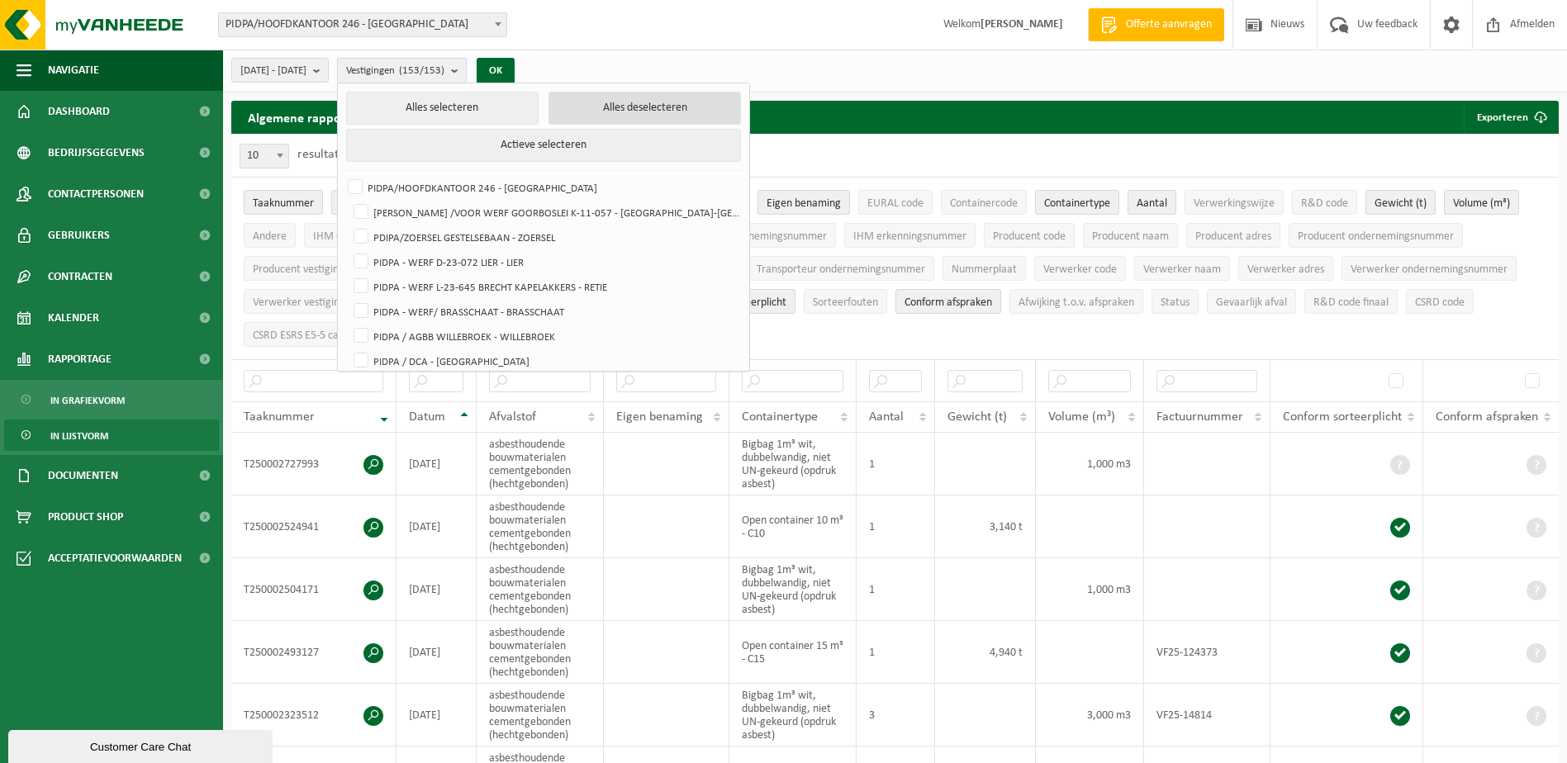
checkbox input "false"
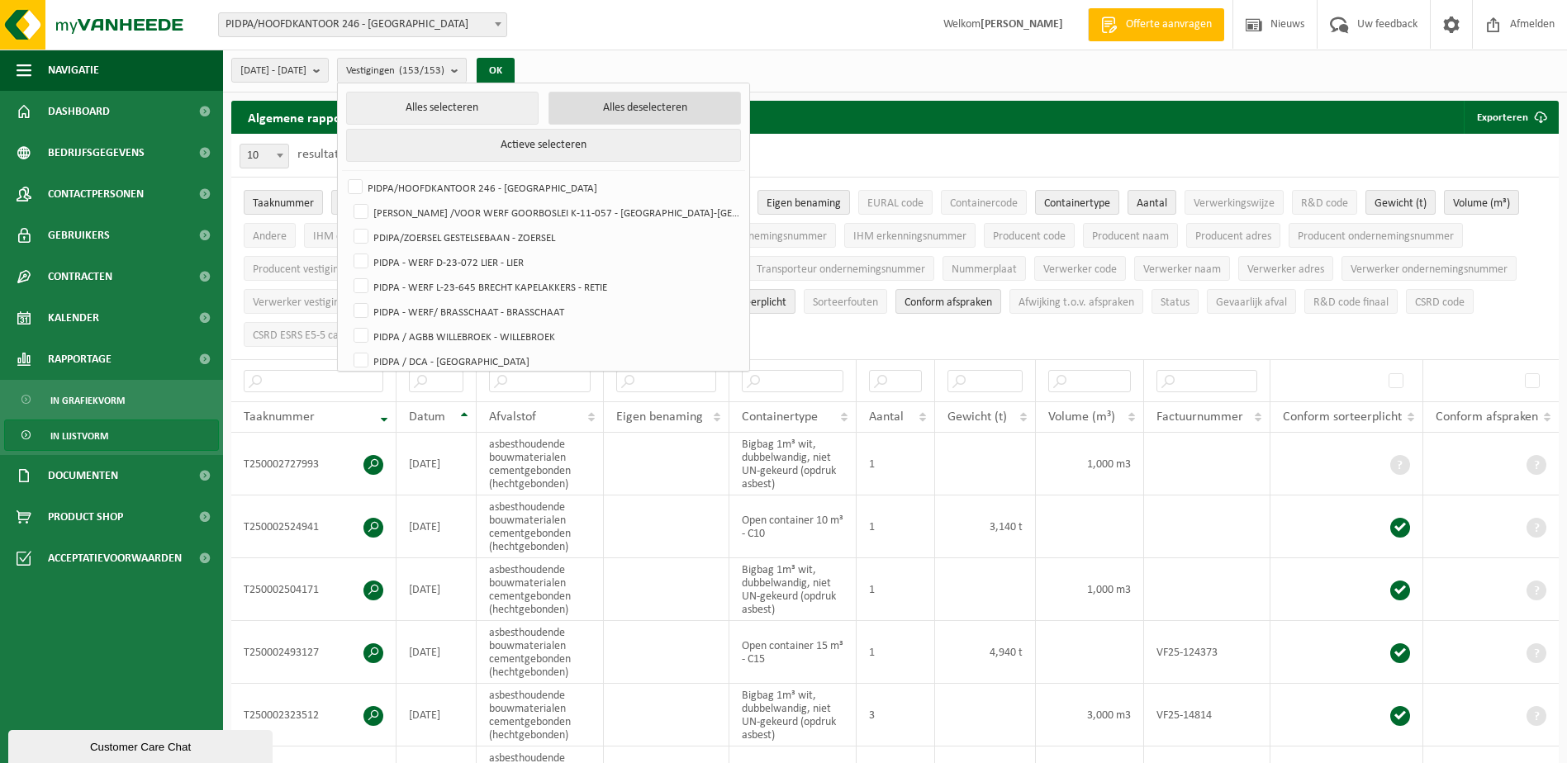
checkbox input "false"
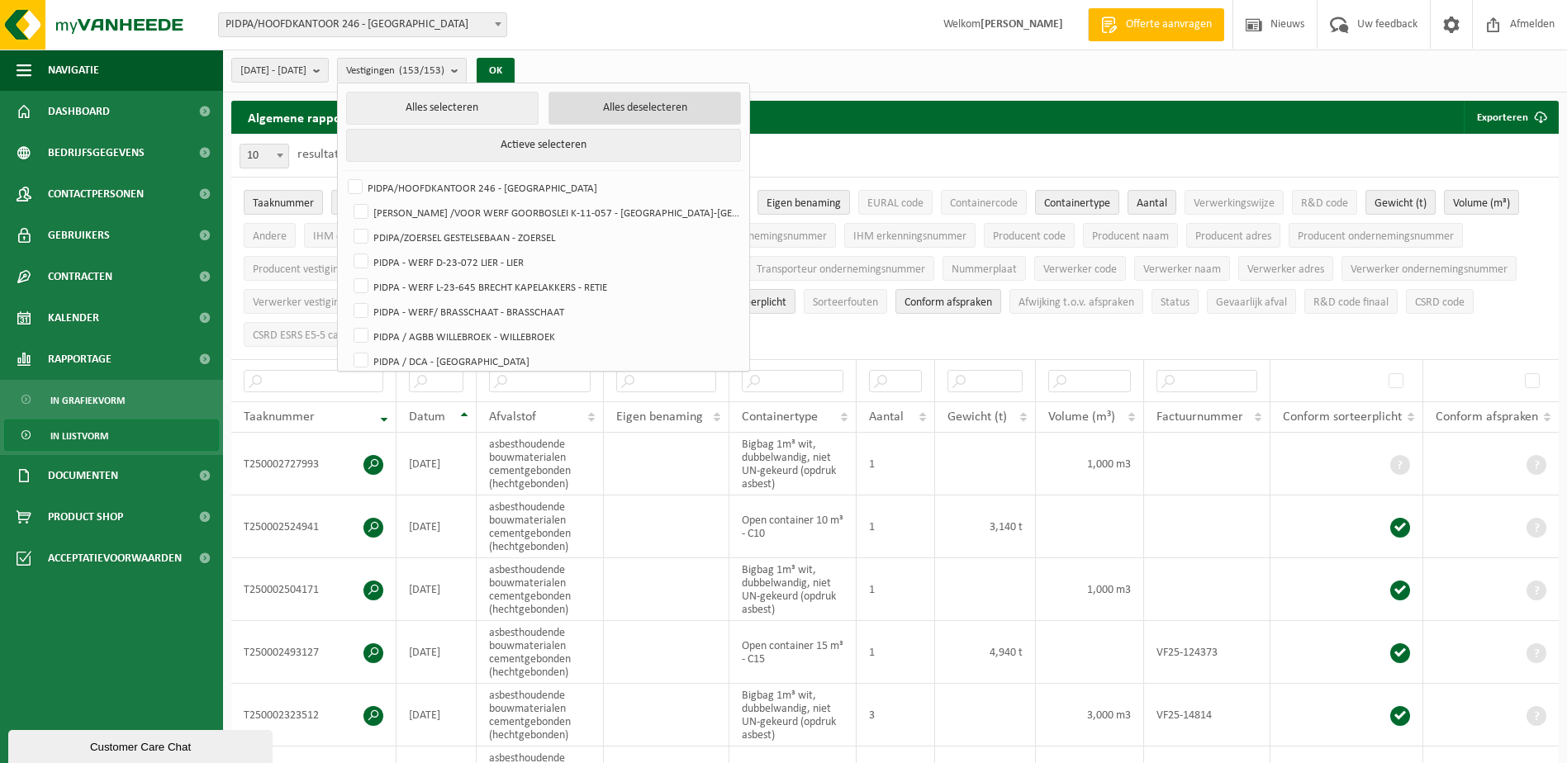
checkbox input "false"
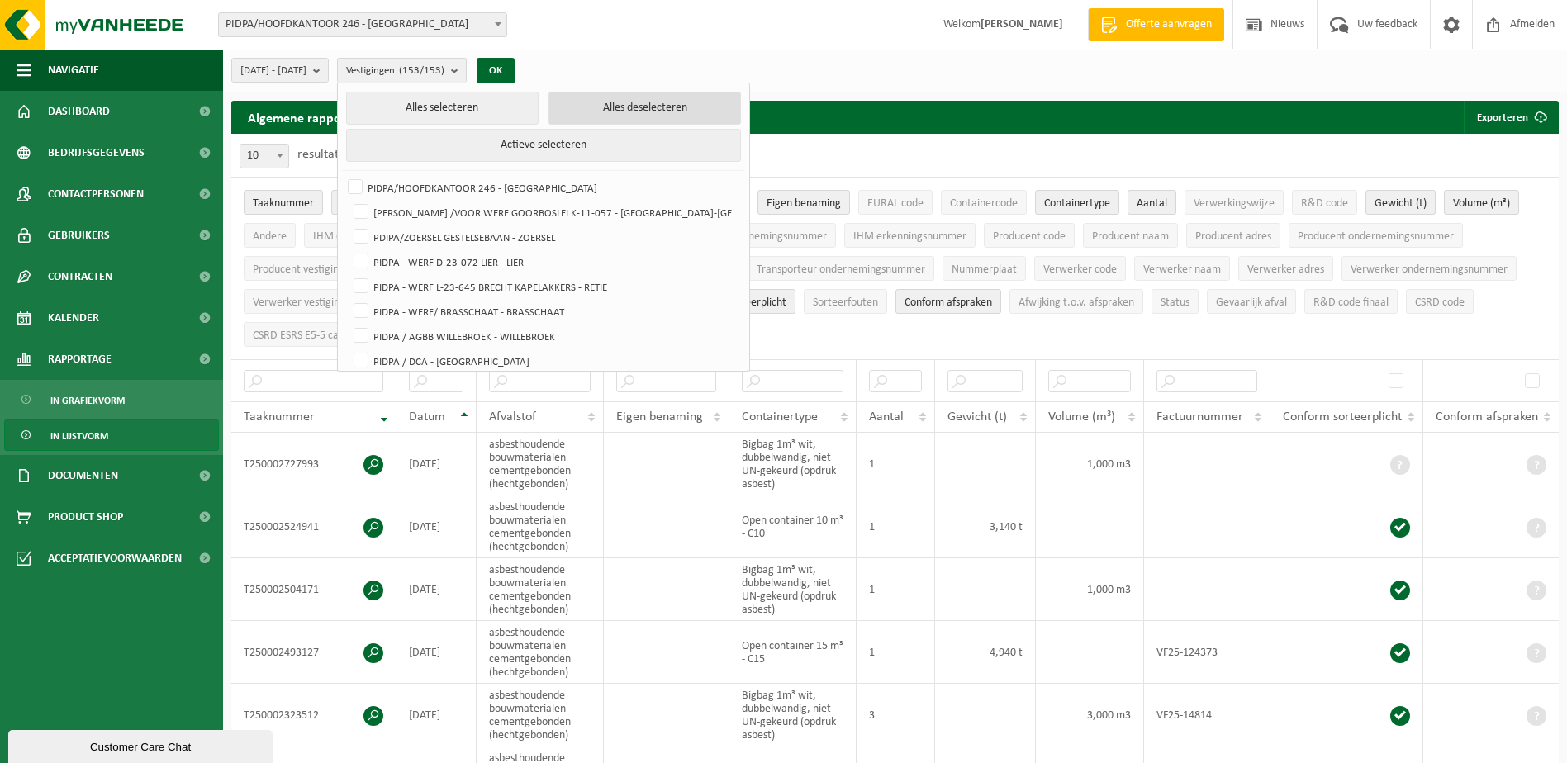
checkbox input "false"
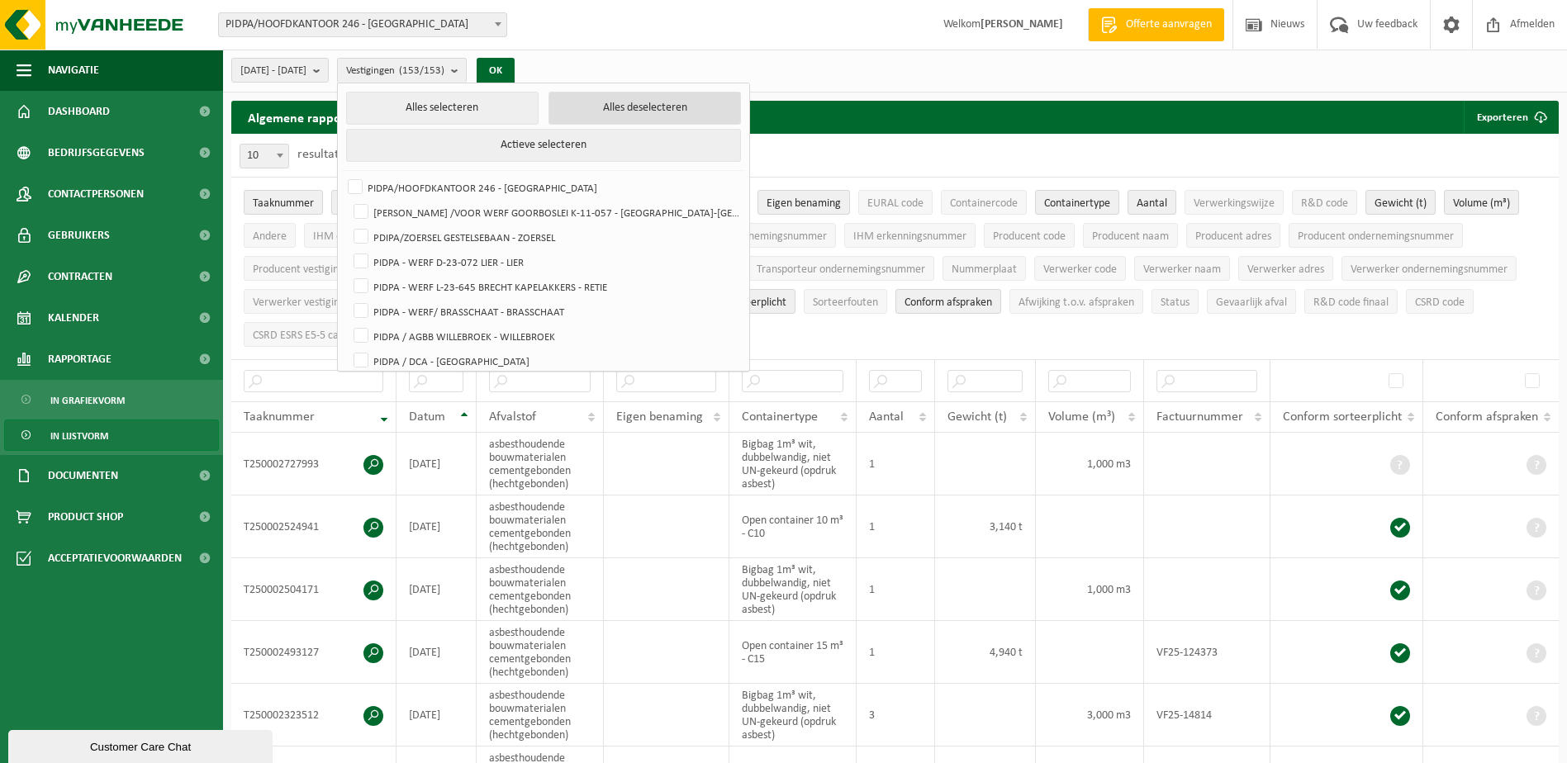
checkbox input "false"
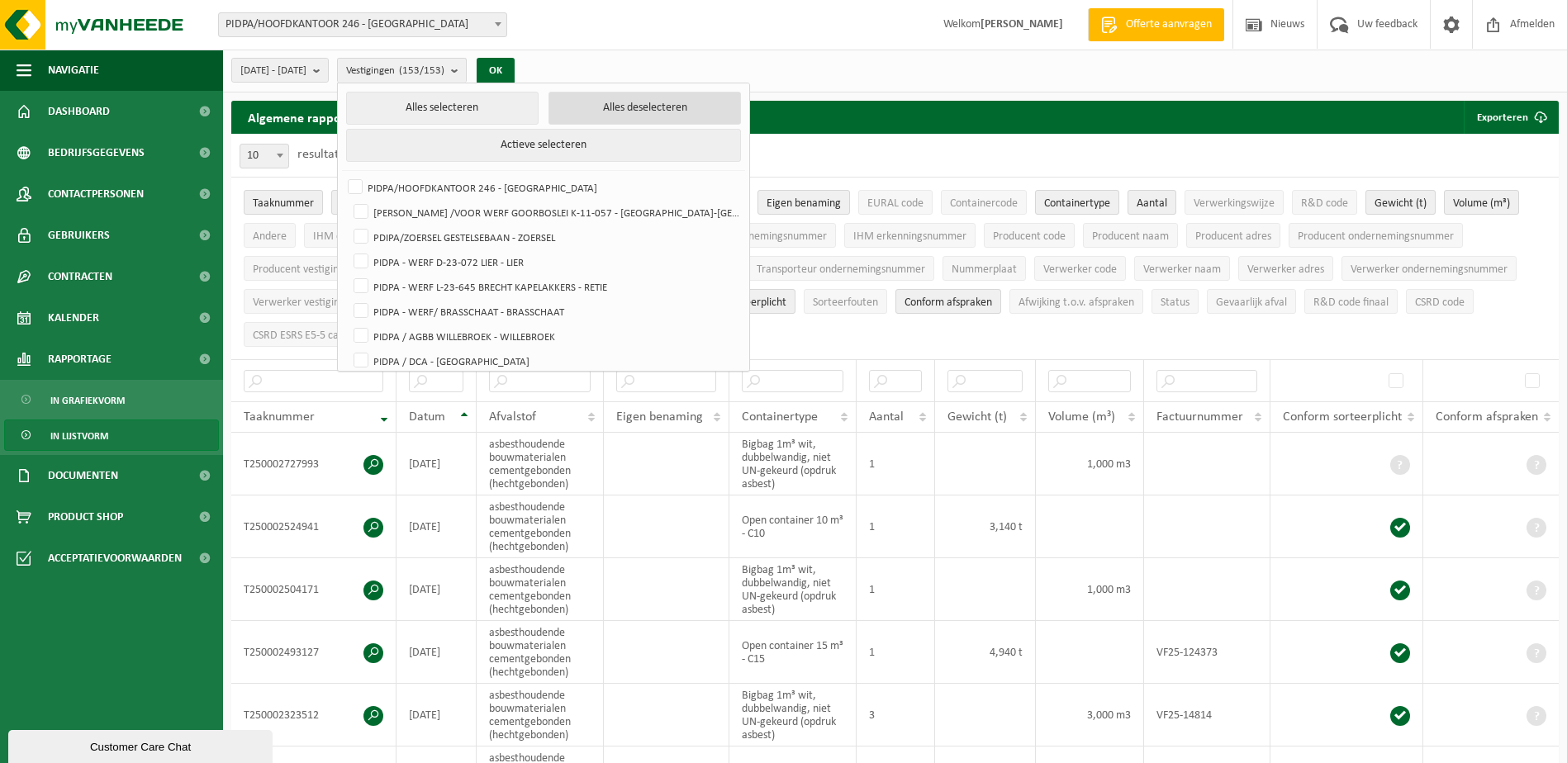
checkbox input "false"
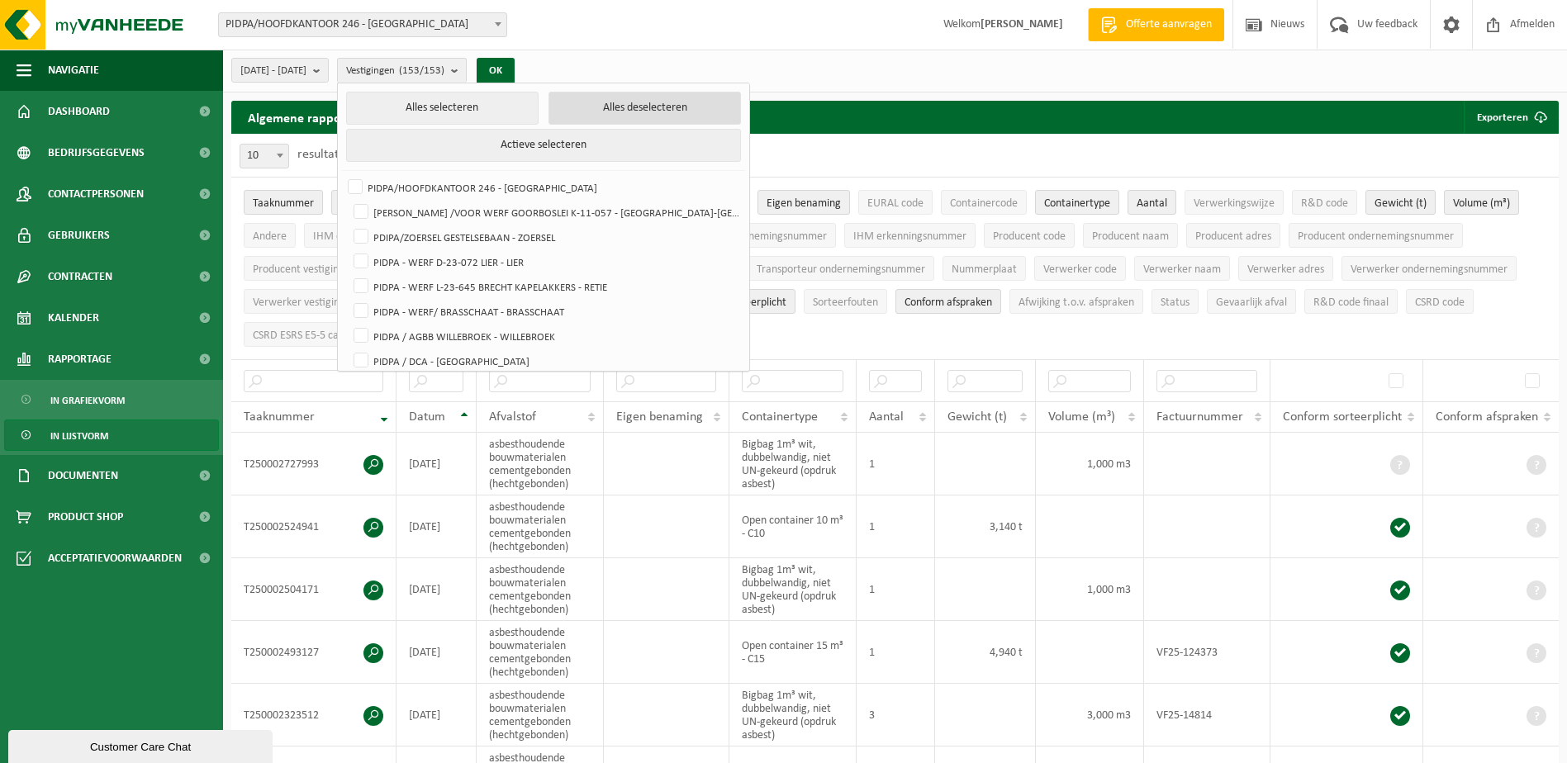
checkbox input "false"
click at [567, 179] on label "PIDPA/HOOFDKANTOOR 246 - [GEOGRAPHIC_DATA]" at bounding box center [541, 187] width 395 height 25
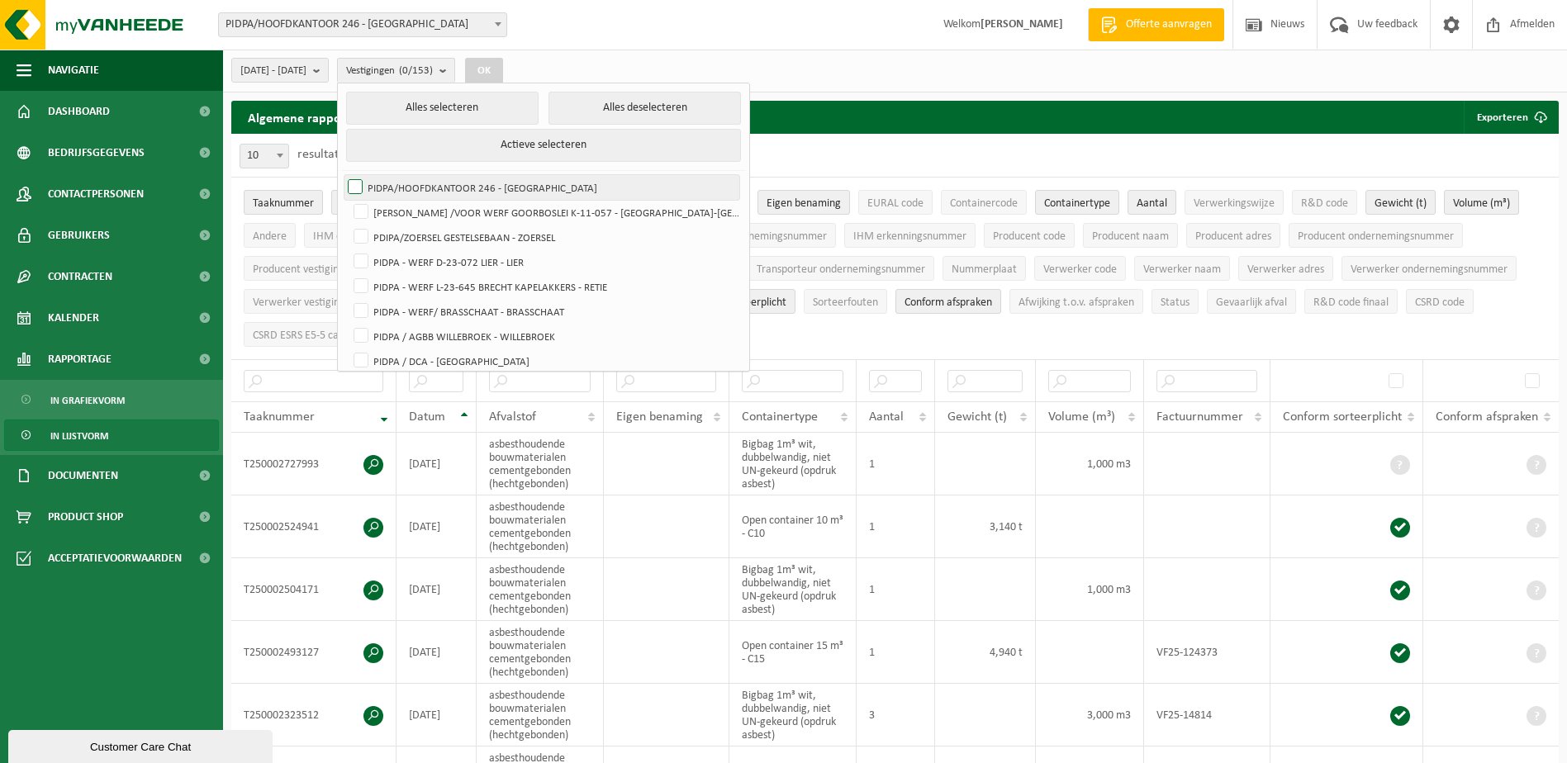
click at [342, 175] on input "PIDPA/HOOFDKANTOOR 246 - [GEOGRAPHIC_DATA]" at bounding box center [341, 174] width 1 height 1
click at [503, 73] on button "OK" at bounding box center [484, 71] width 38 height 26
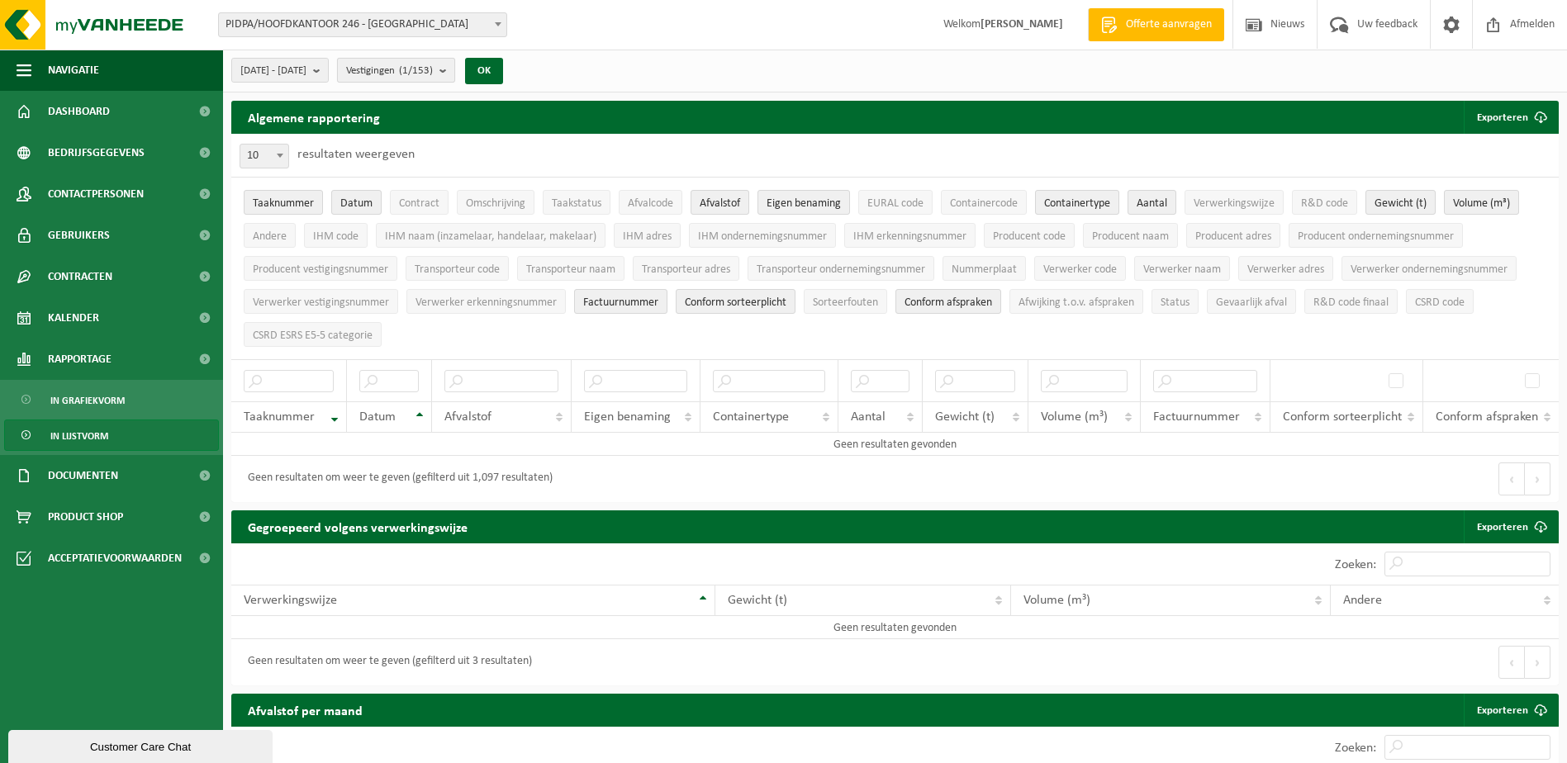
click at [433, 71] on count "(1/153)" at bounding box center [416, 70] width 34 height 11
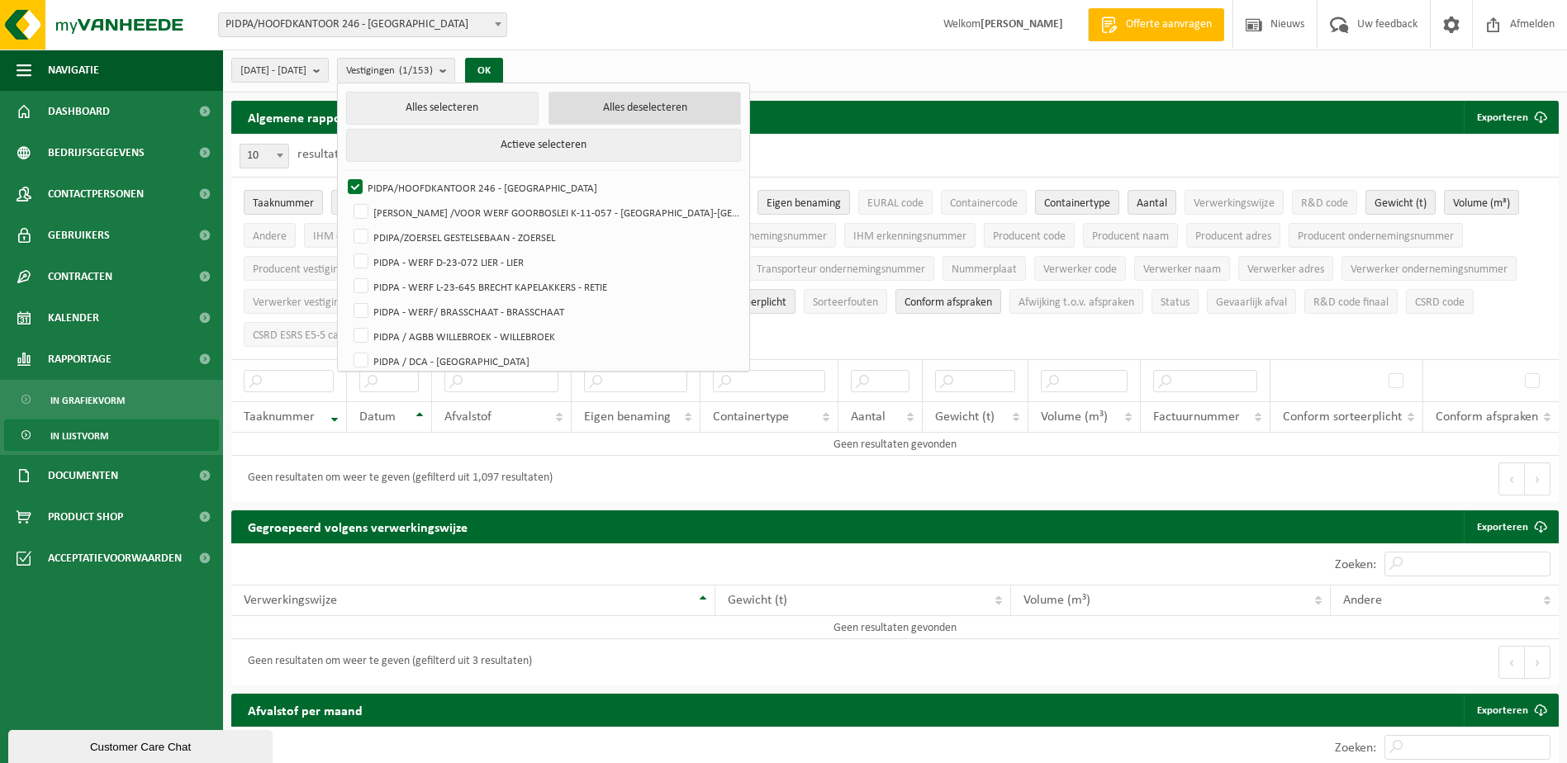
click at [607, 107] on button "Alles deselecteren" at bounding box center [644, 108] width 192 height 33
click at [513, 102] on button "Alles selecteren" at bounding box center [442, 108] width 192 height 33
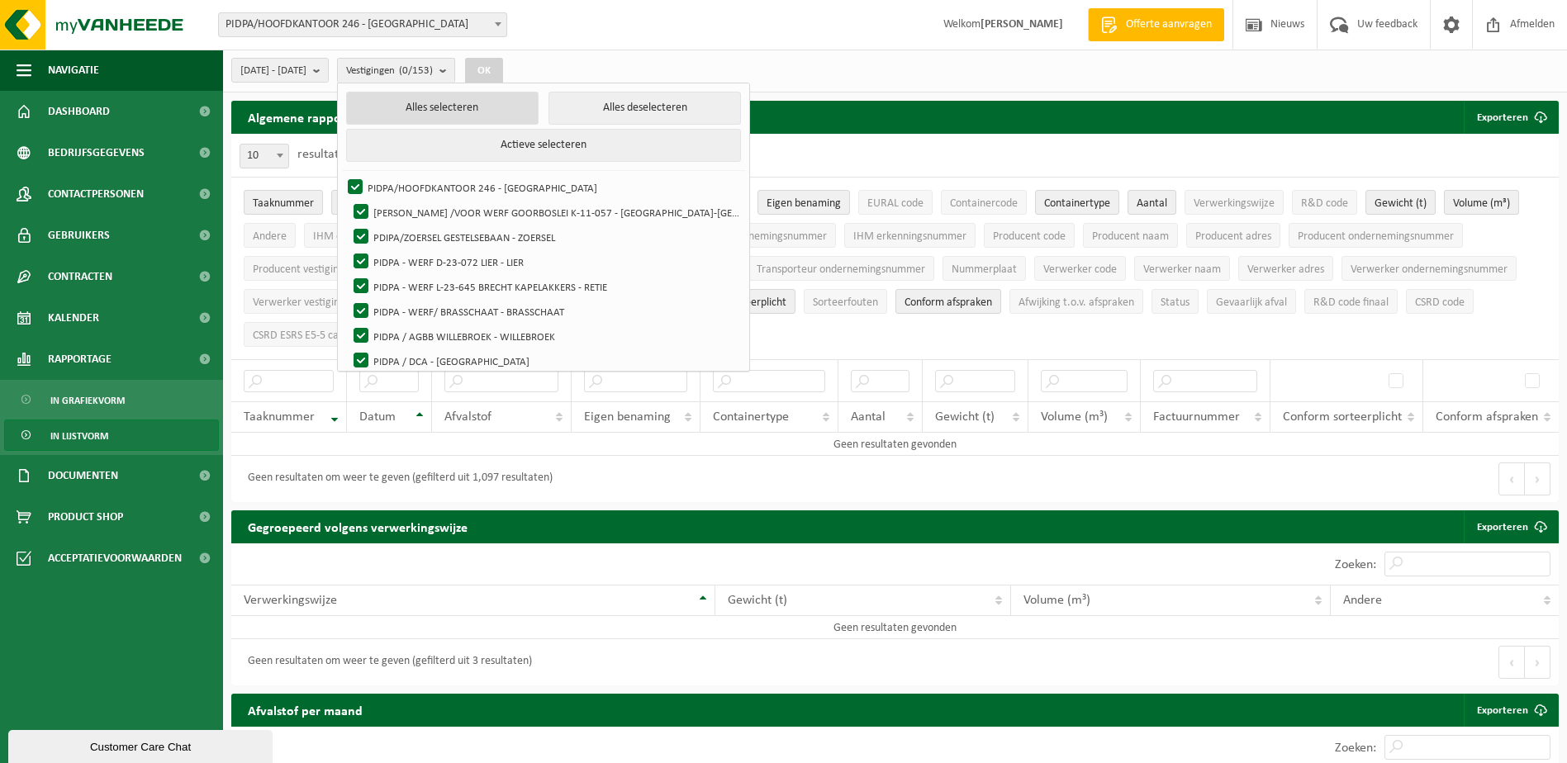
checkbox input "true"
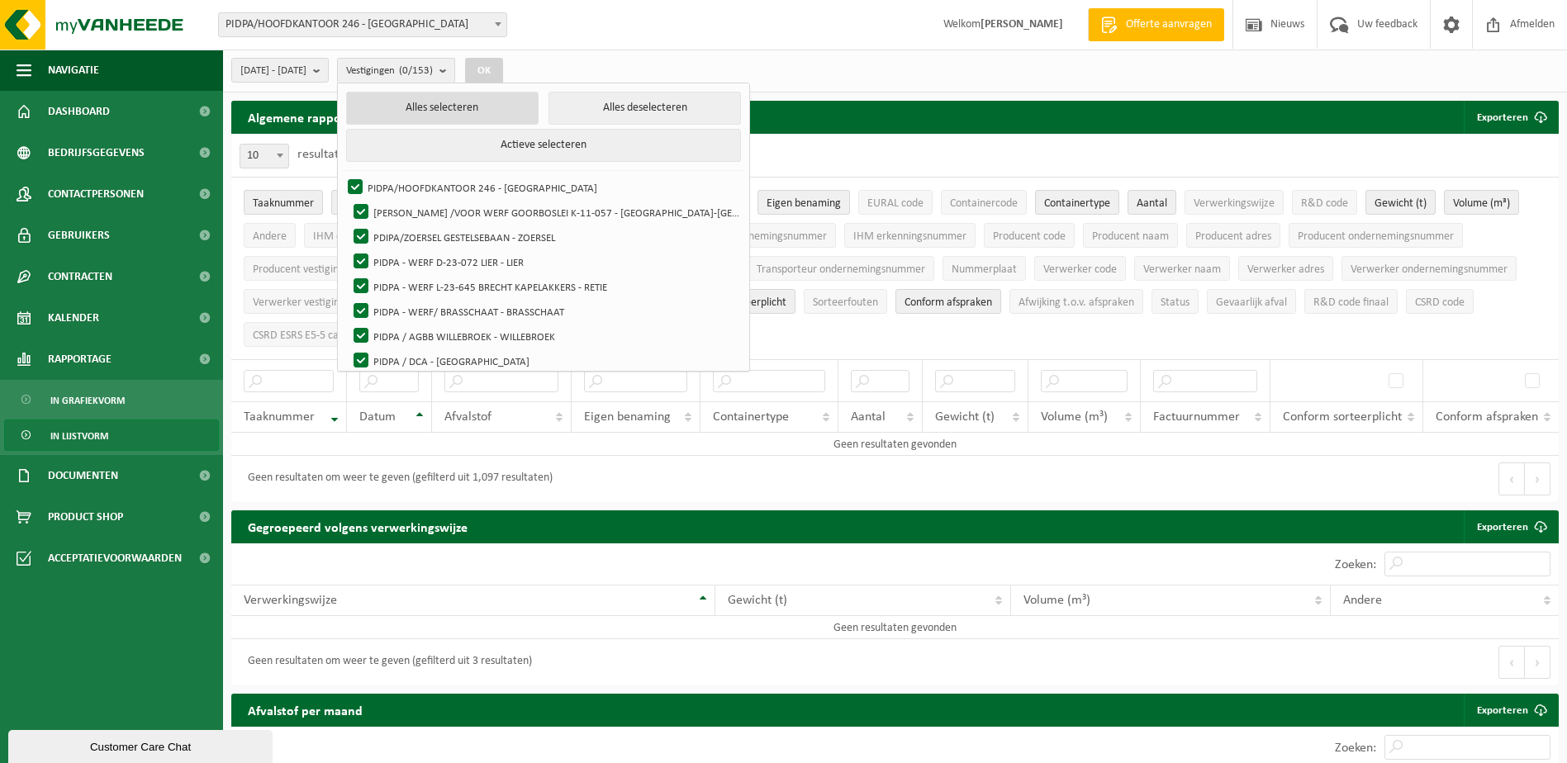
checkbox input "true"
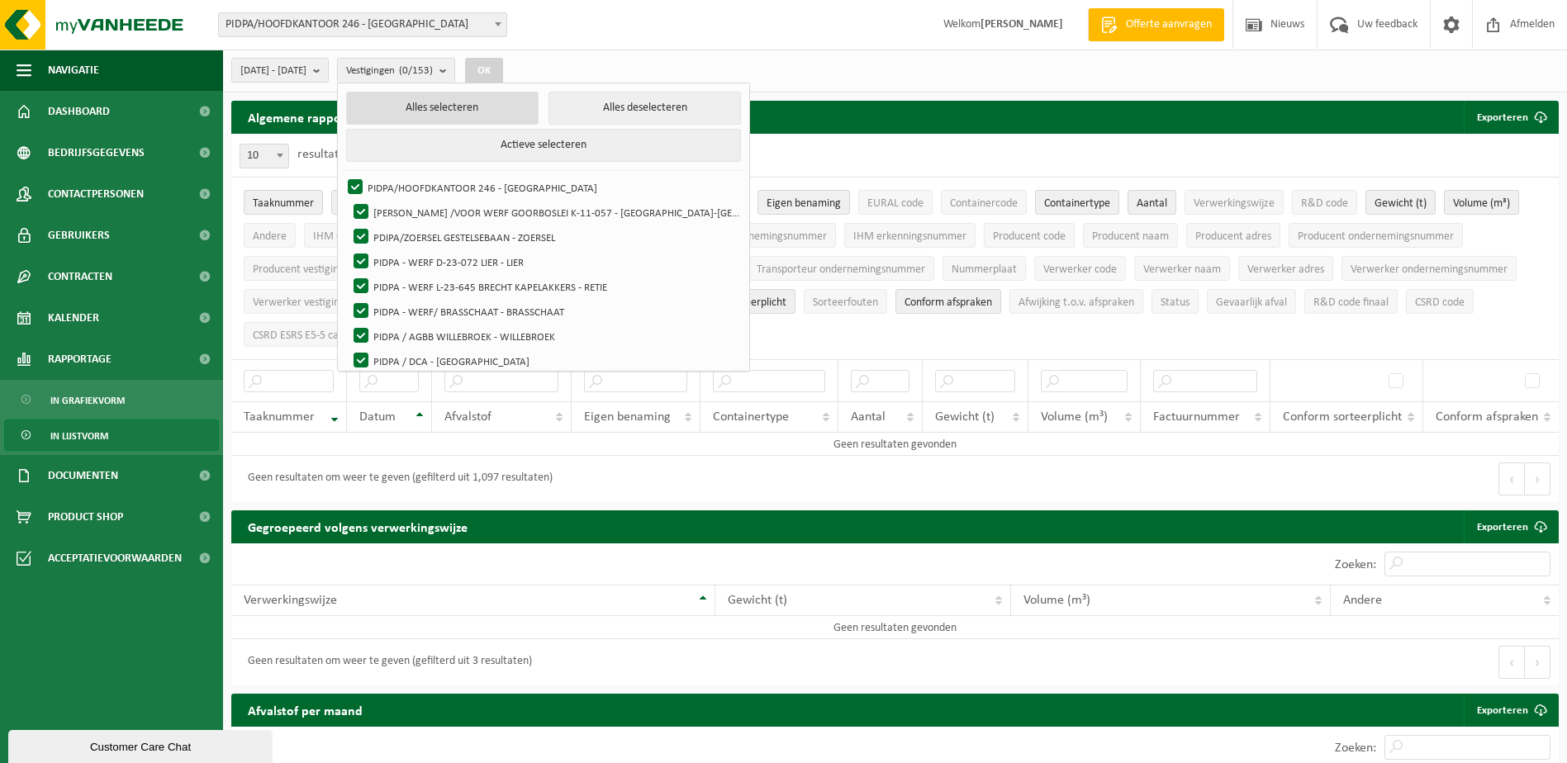
checkbox input "true"
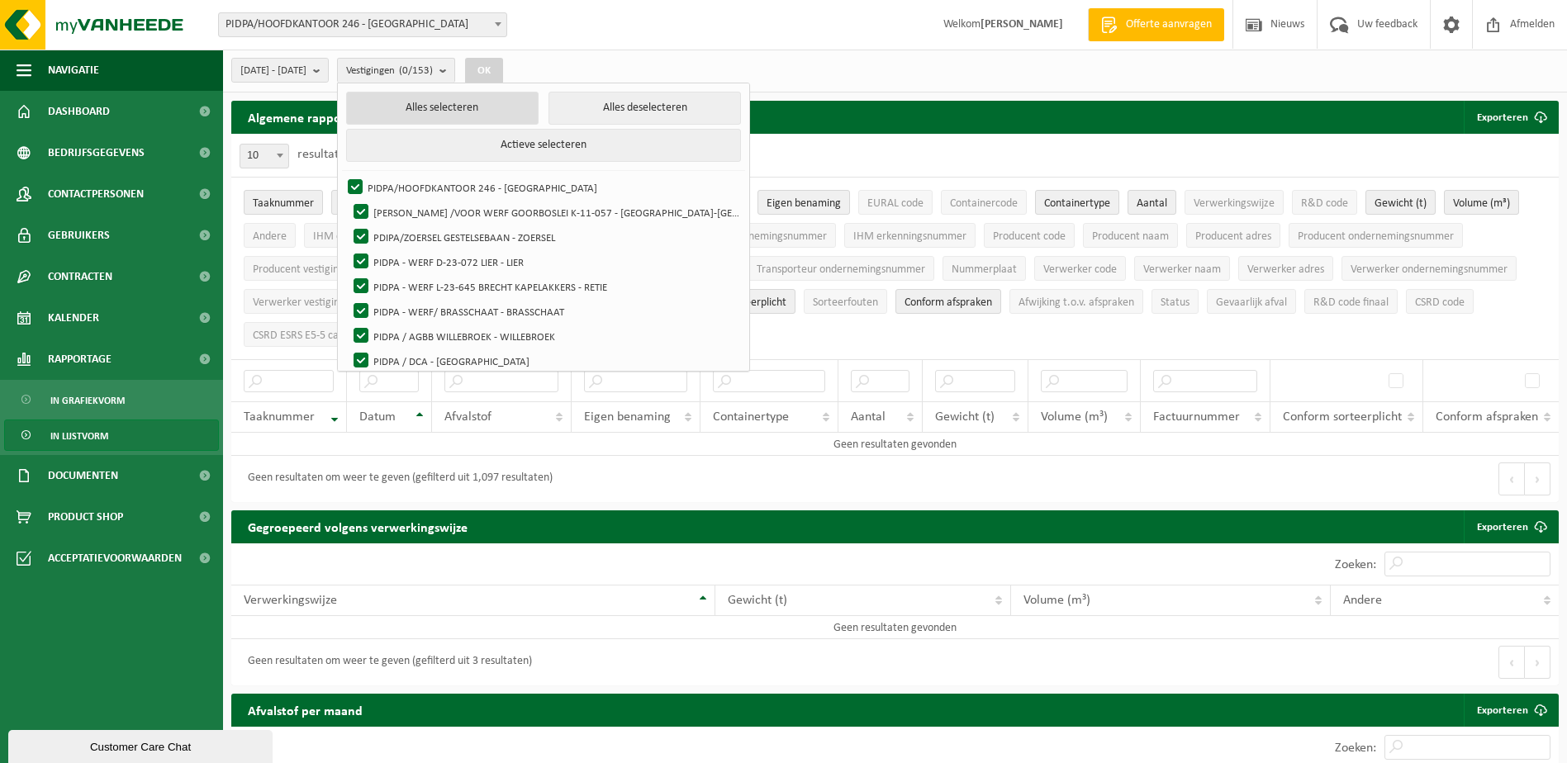
checkbox input "true"
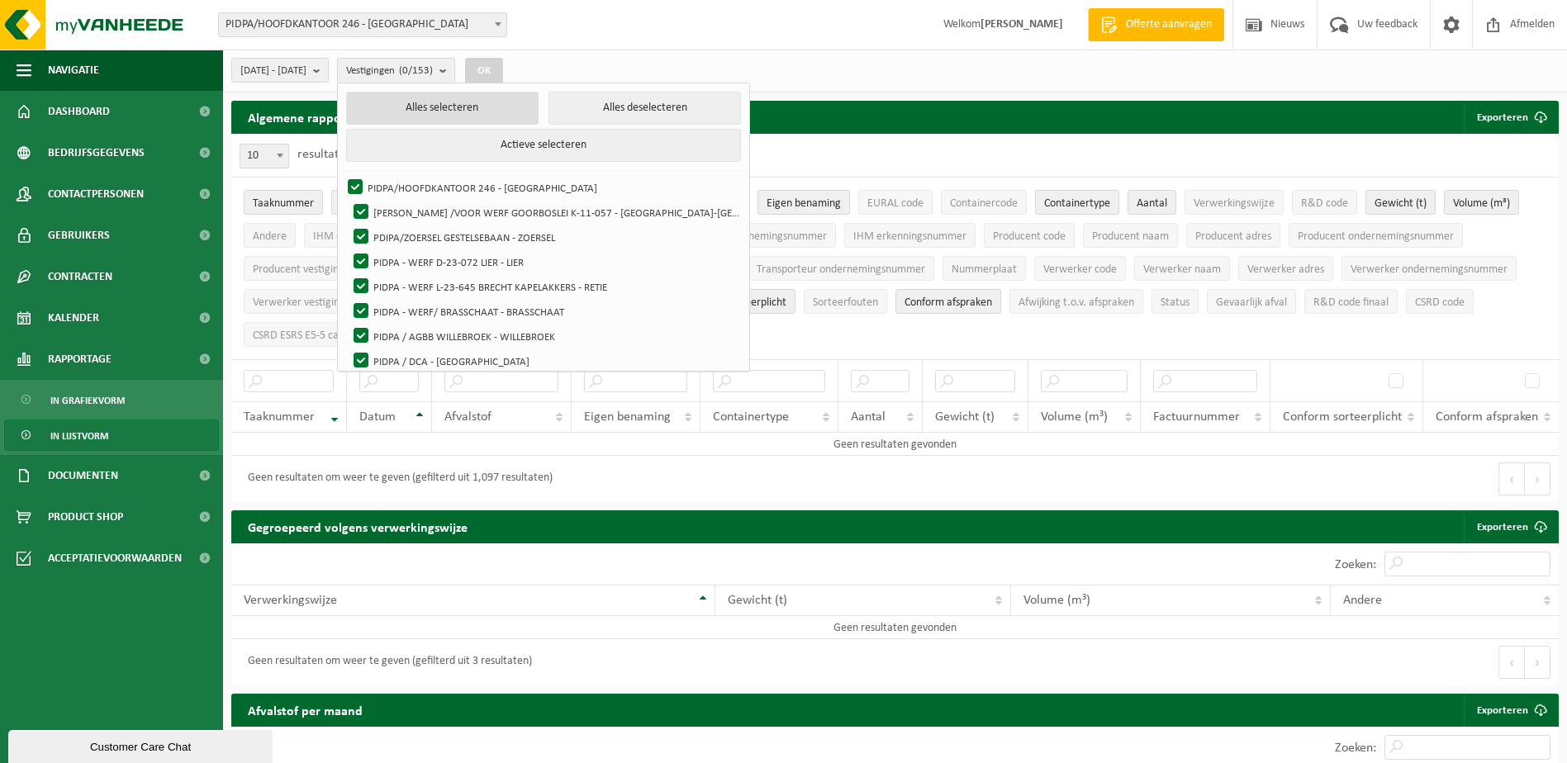
checkbox input "true"
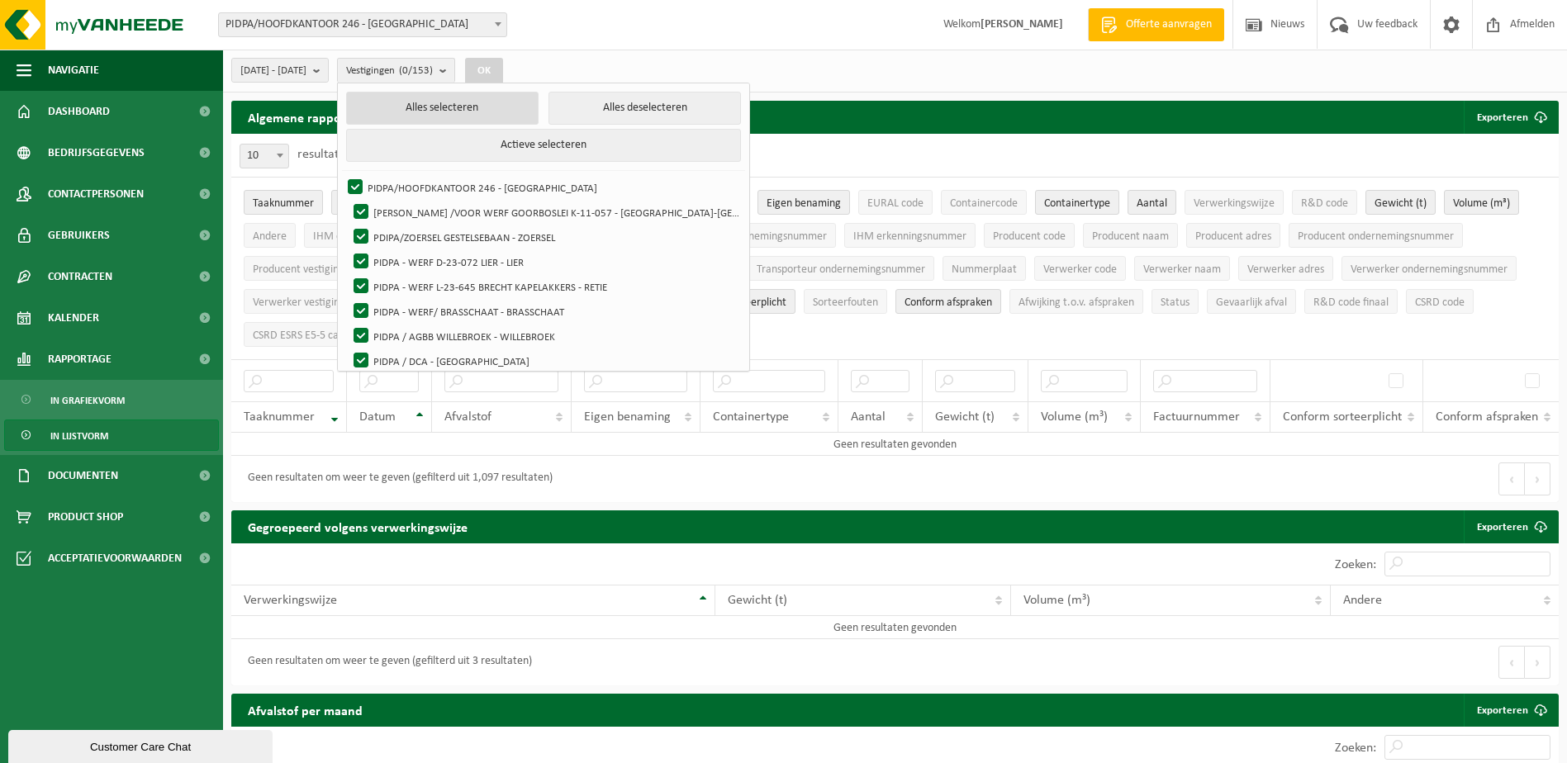
checkbox input "true"
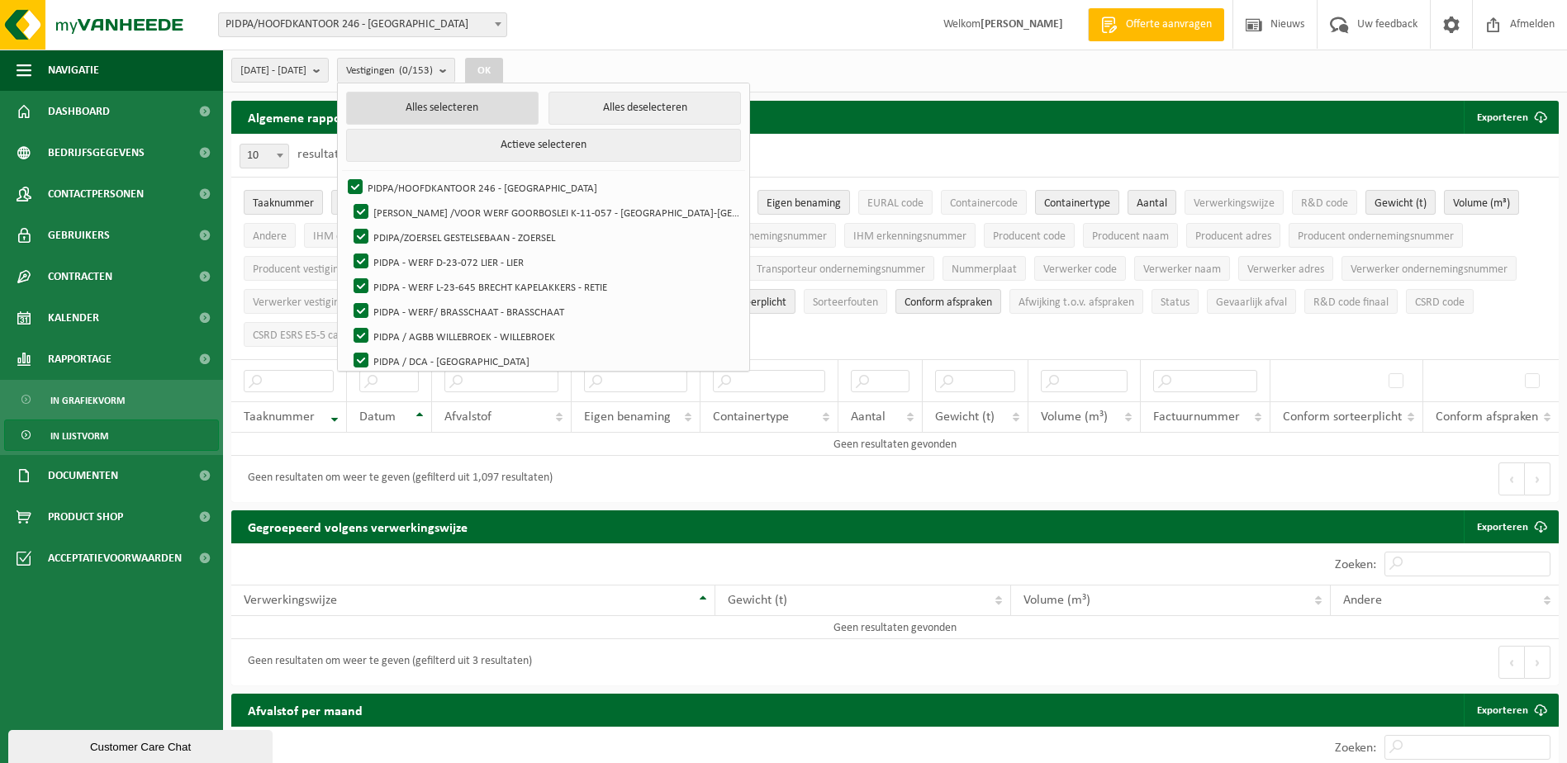
checkbox input "true"
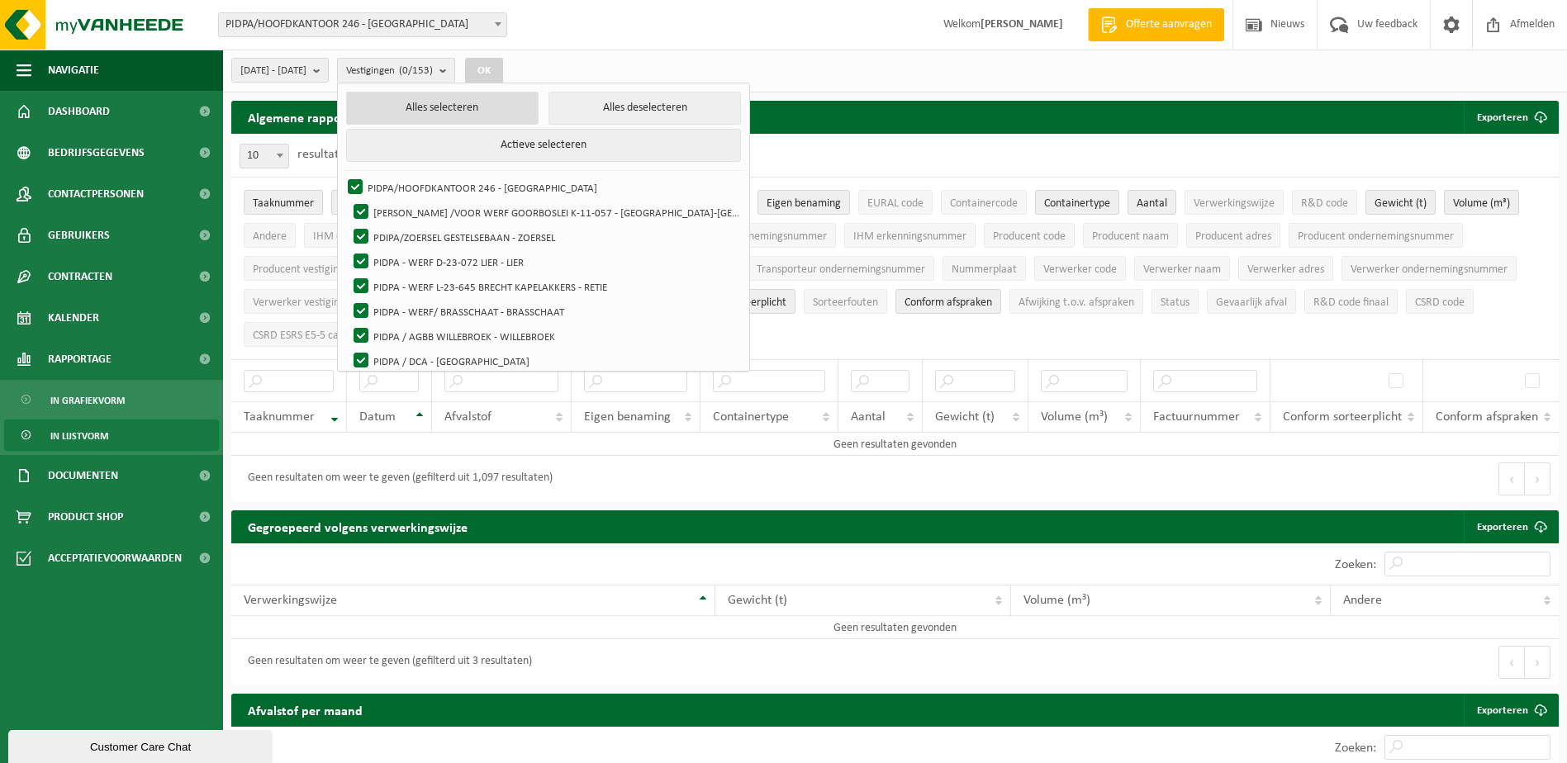
checkbox input "true"
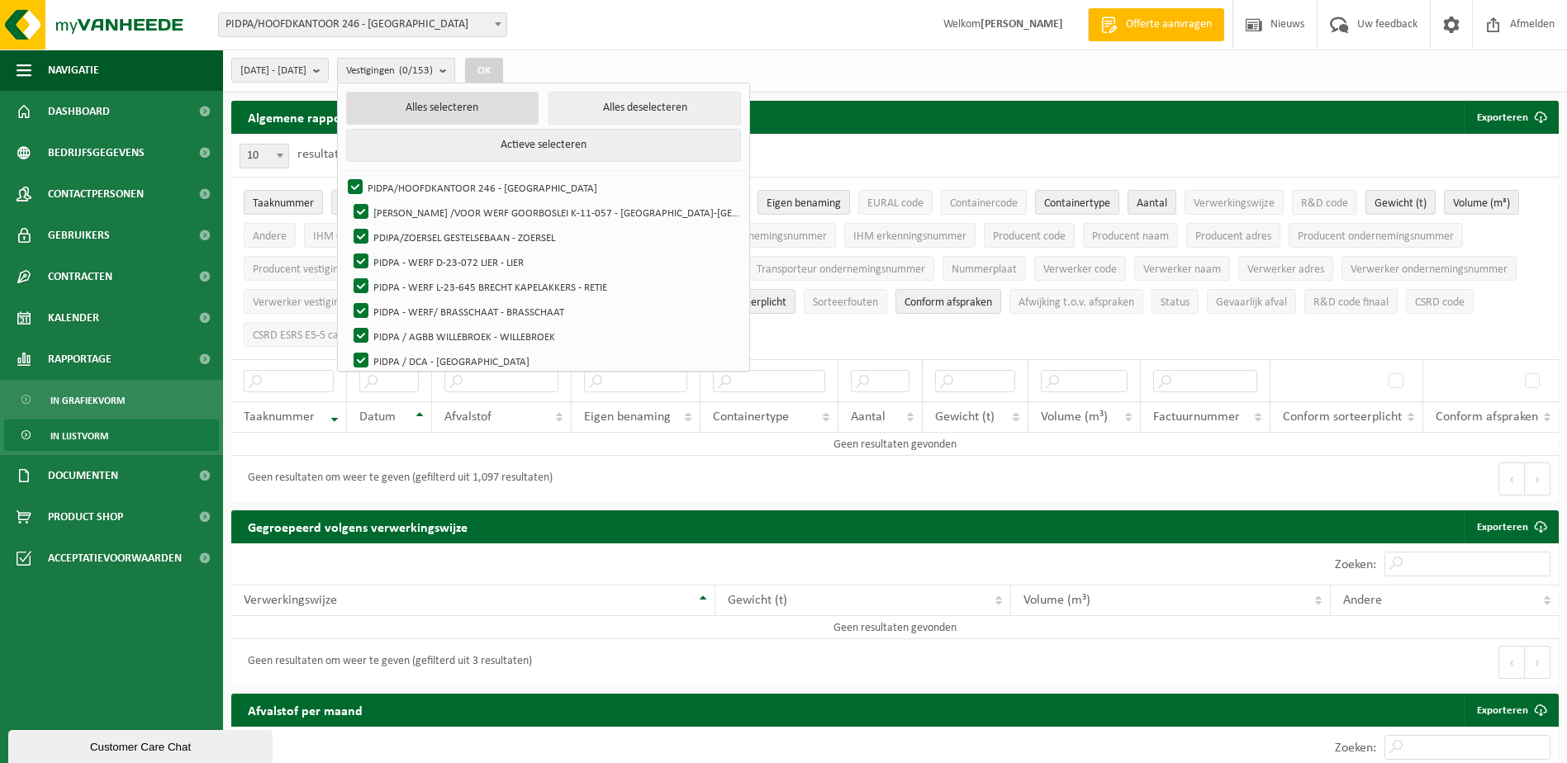
checkbox input "true"
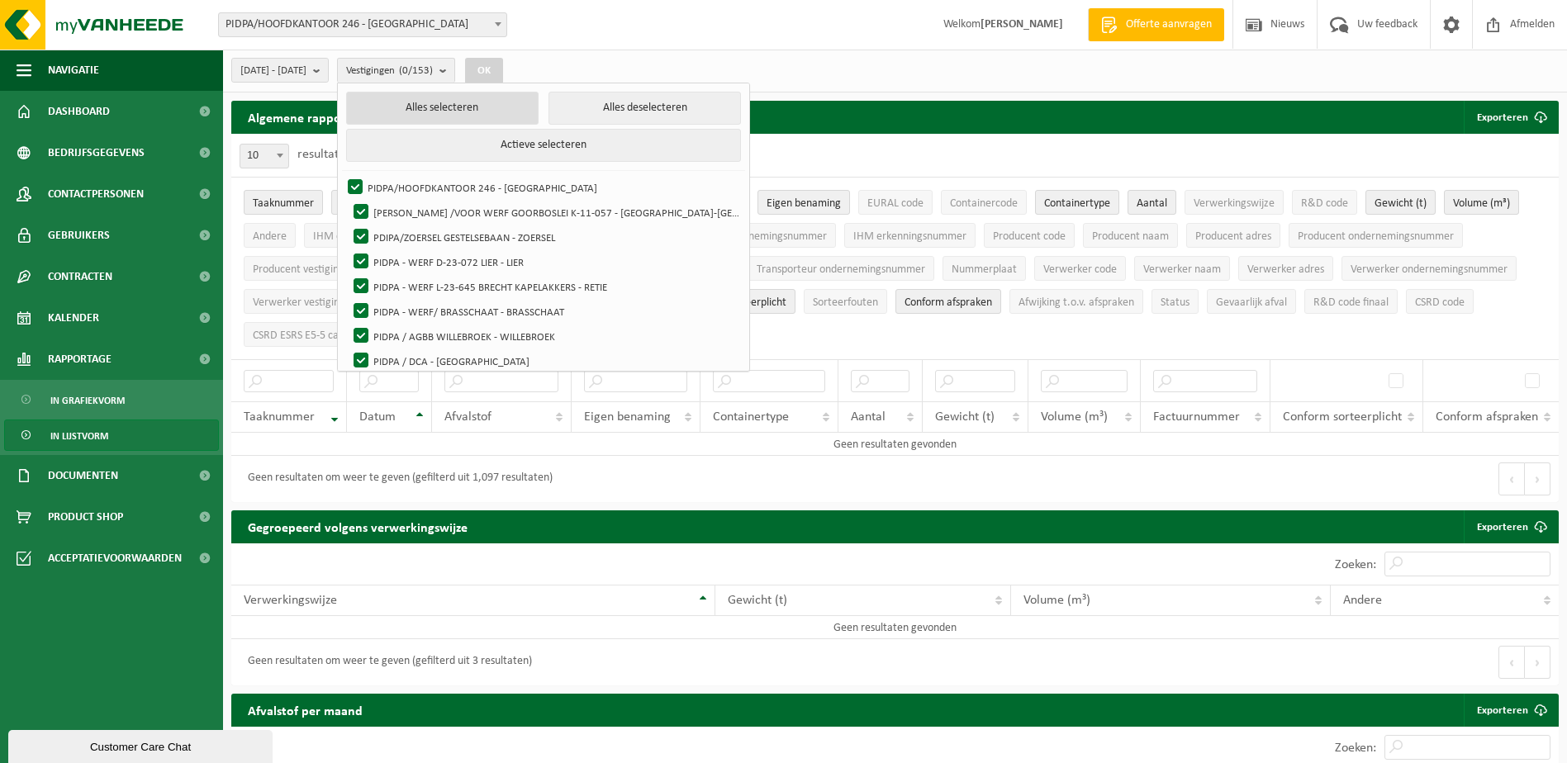
checkbox input "true"
click at [514, 74] on button "OK" at bounding box center [495, 71] width 38 height 26
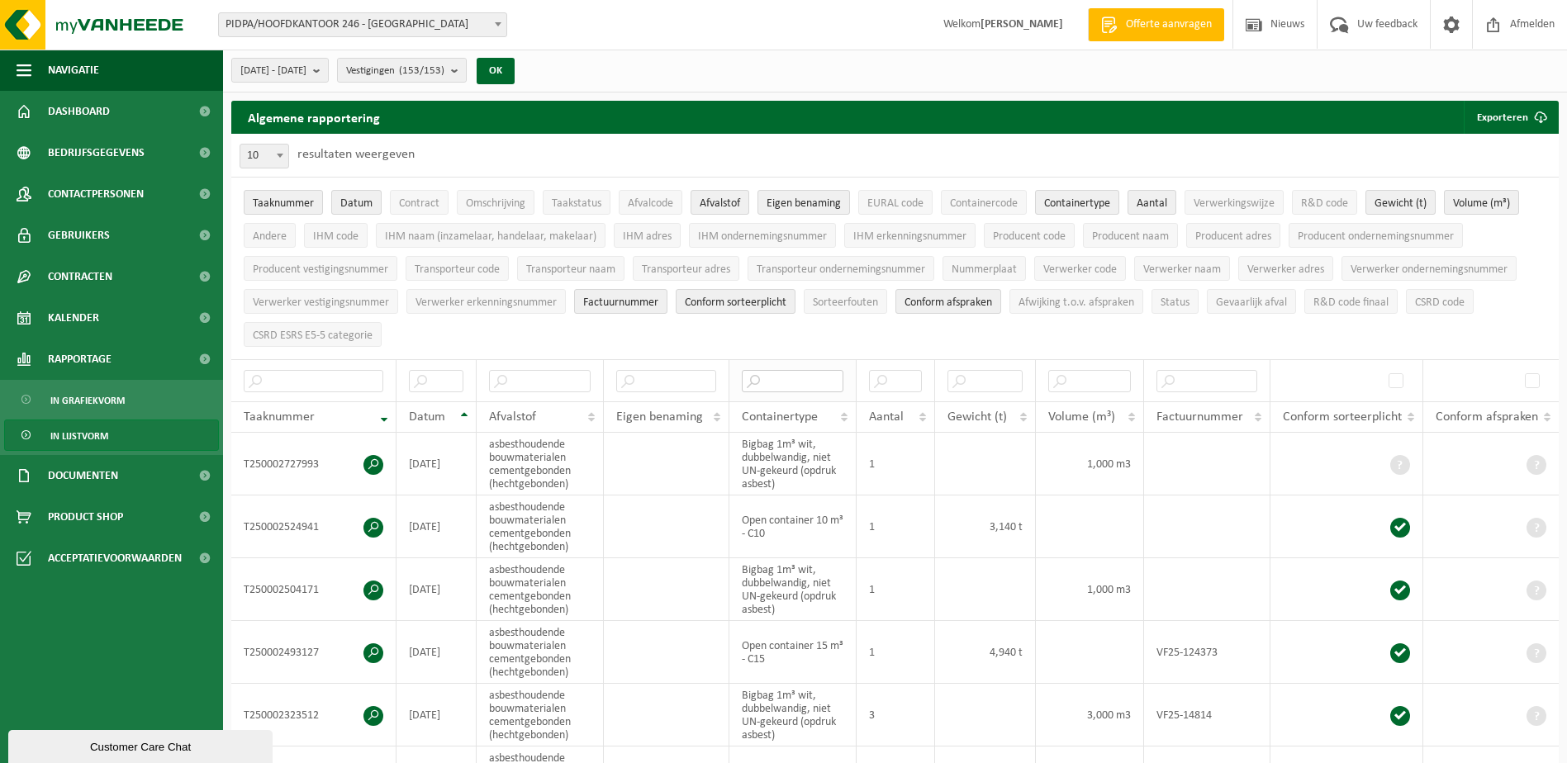
click at [789, 370] on input "text" at bounding box center [793, 381] width 102 height 22
click at [468, 412] on th "Datum" at bounding box center [436, 416] width 80 height 31
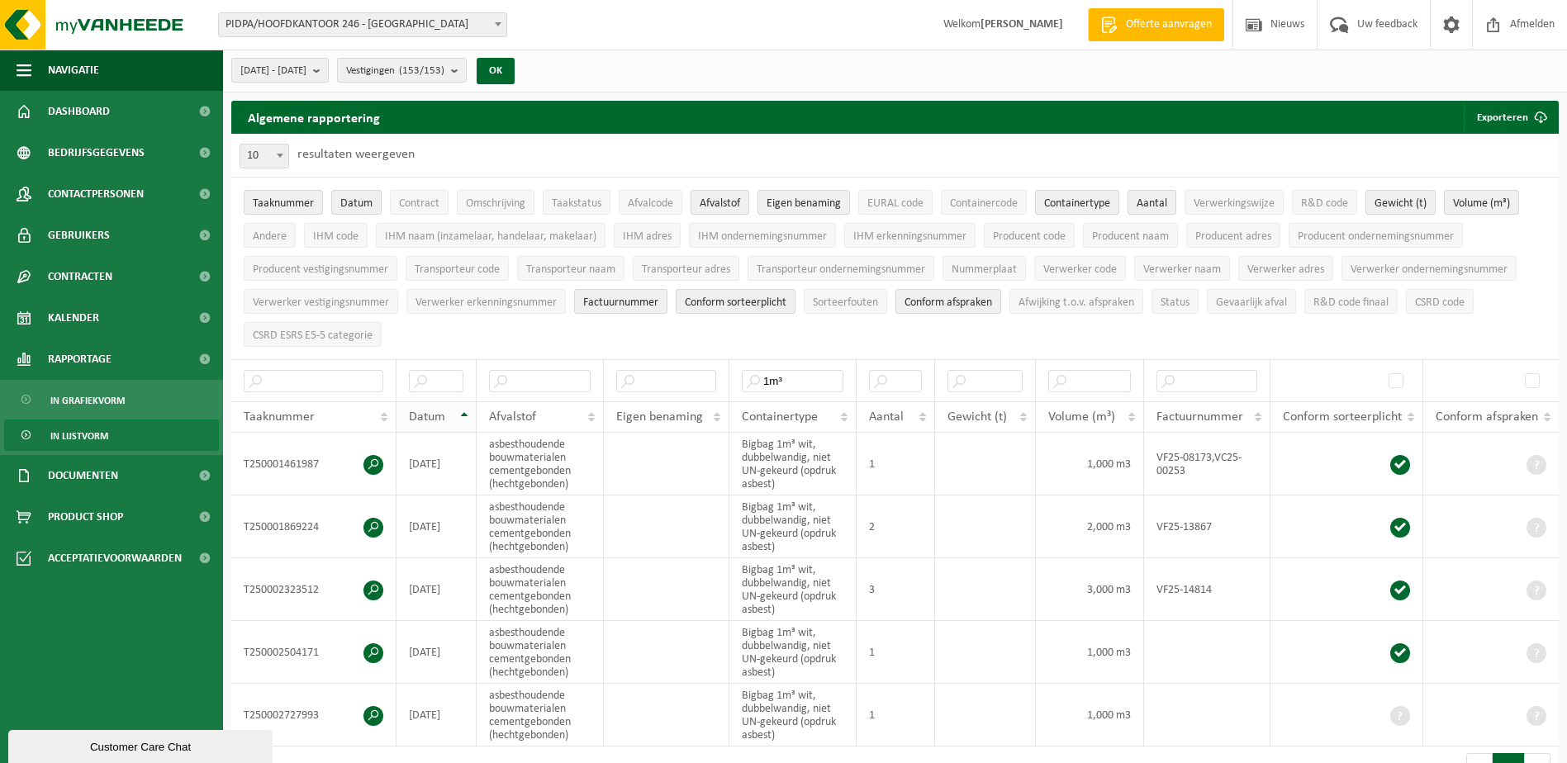
click at [468, 412] on th "Datum" at bounding box center [436, 416] width 80 height 31
